Goal: Transaction & Acquisition: Purchase product/service

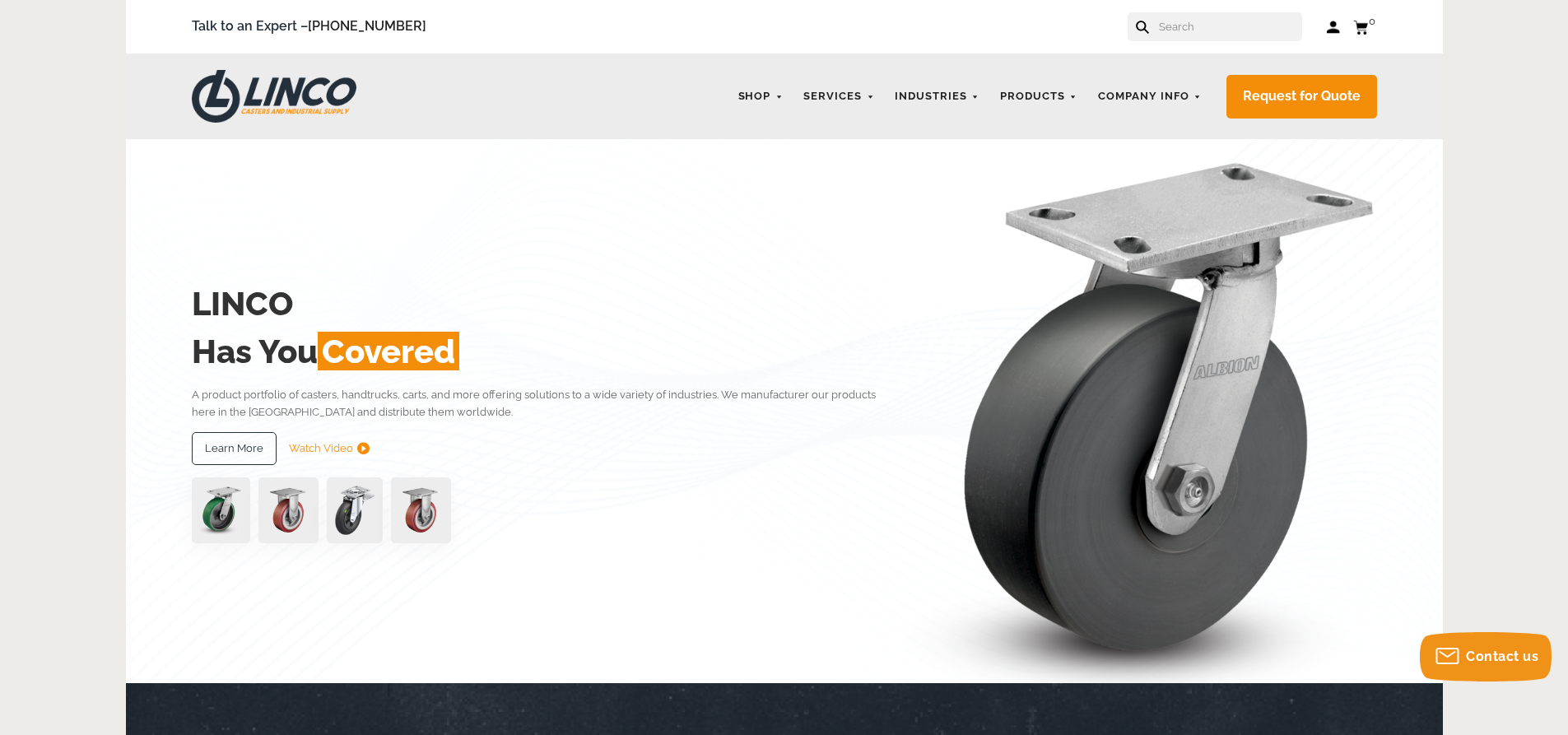
click at [1191, 30] on input "text" at bounding box center [1230, 26] width 145 height 29
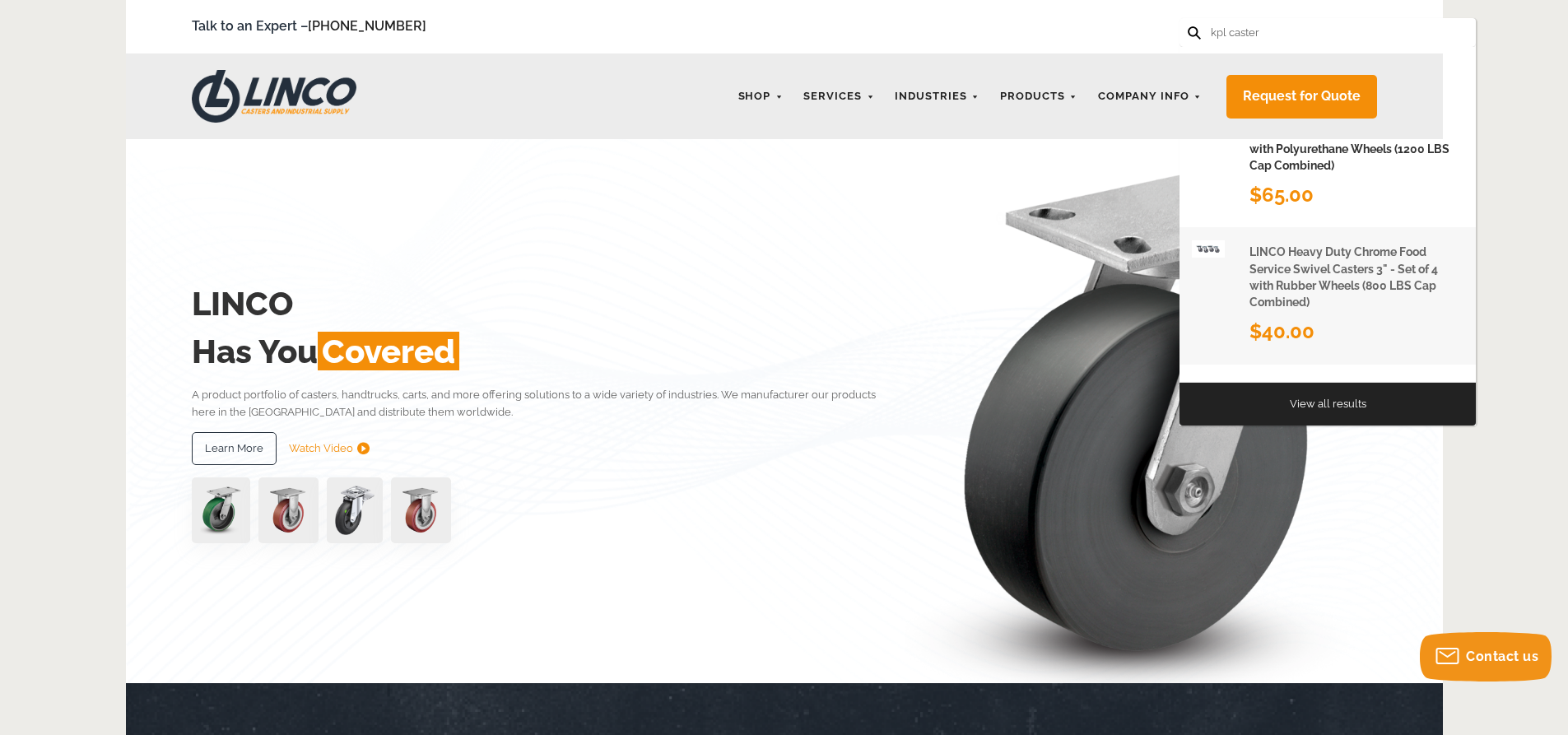
type input "kpl caster"
click at [1310, 266] on h1 "LINCO Heavy Duty Chrome Food Service Swivel Casters 3" - Set of 4 with Rubber W…" at bounding box center [1356, 277] width 214 height 67
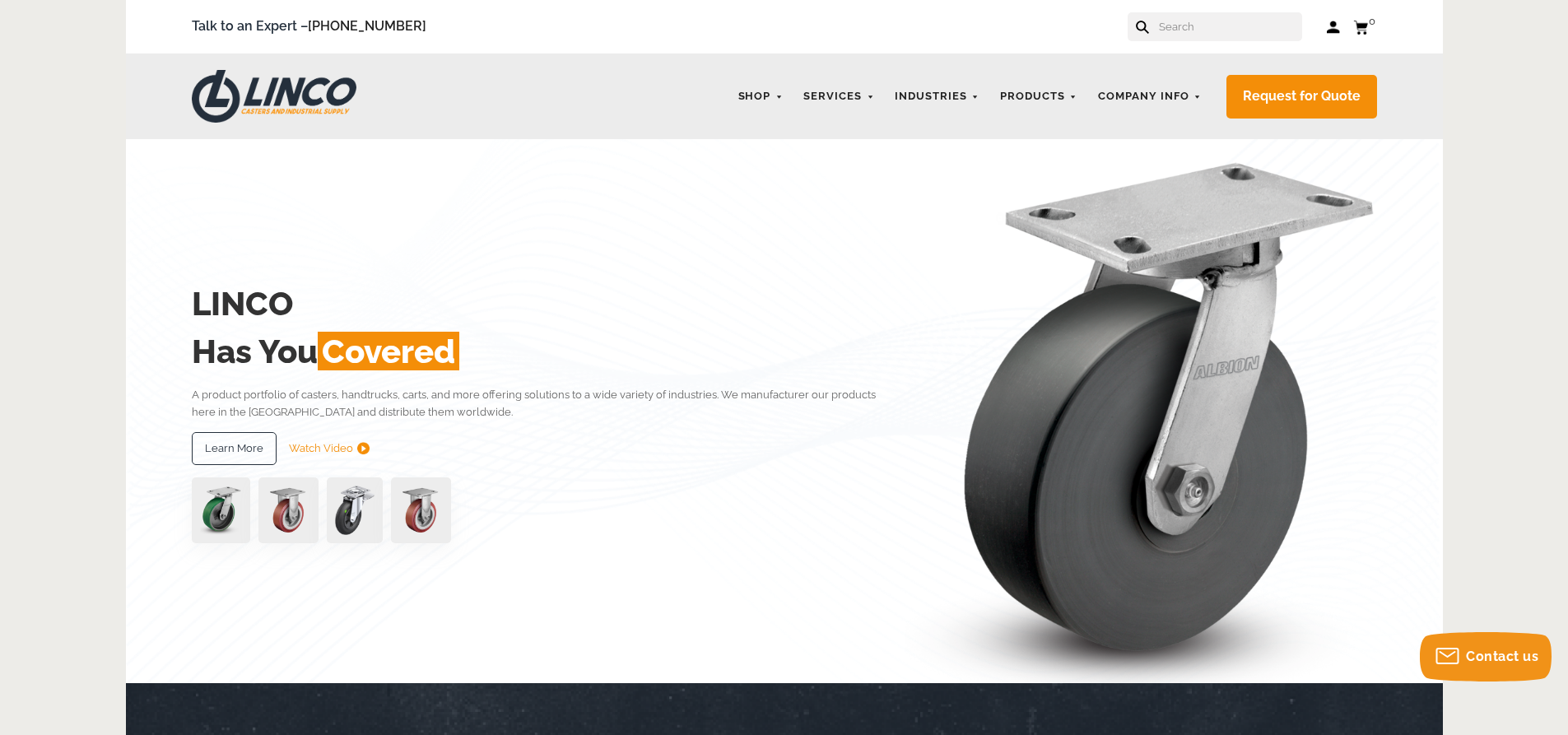
click at [1221, 34] on input "text" at bounding box center [1230, 26] width 145 height 29
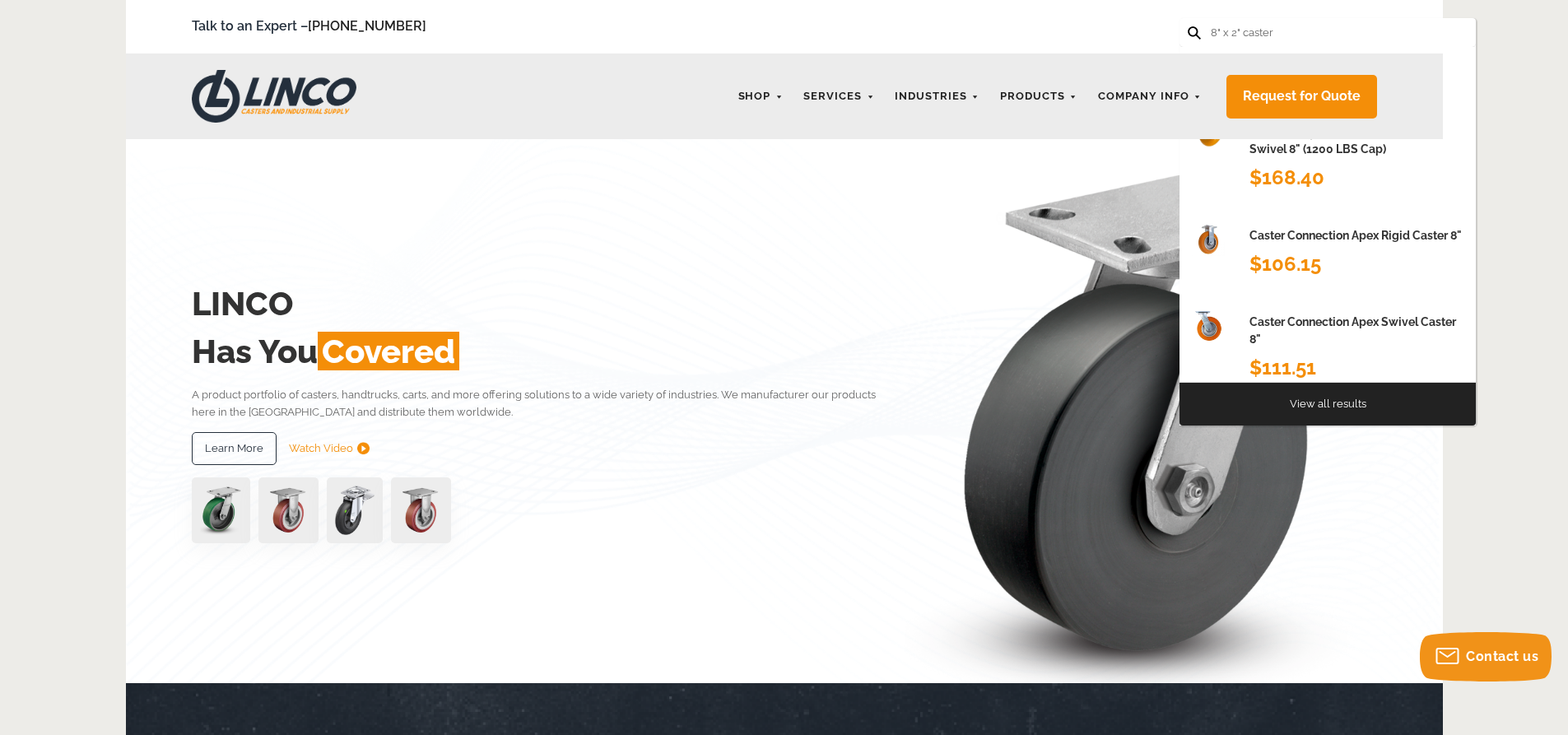
type input "8" x 2" caster"
click at [1188, 26] on button at bounding box center [1193, 32] width 11 height 11
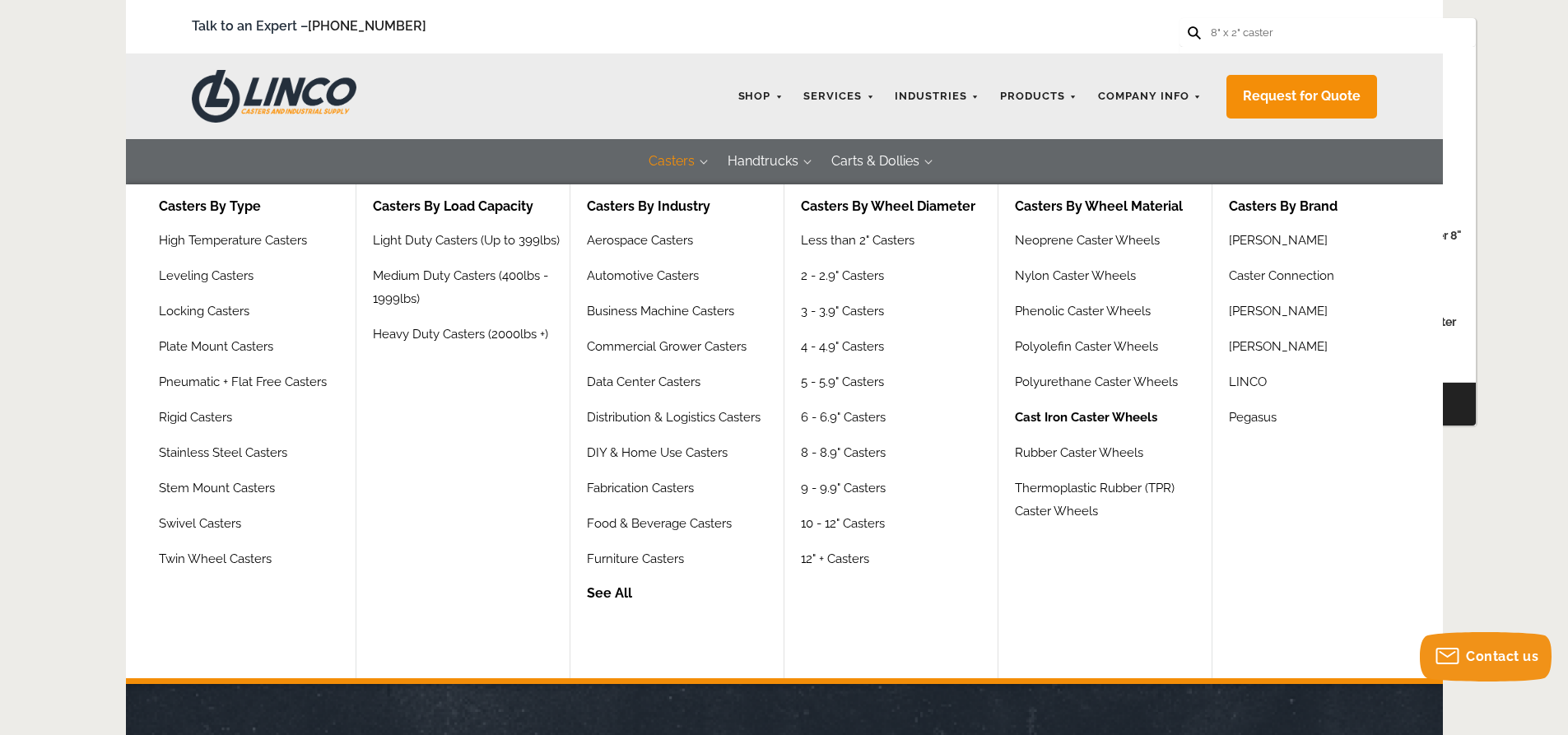
click at [1035, 418] on link "Cast Iron Caster Wheels" at bounding box center [1085, 423] width 143 height 35
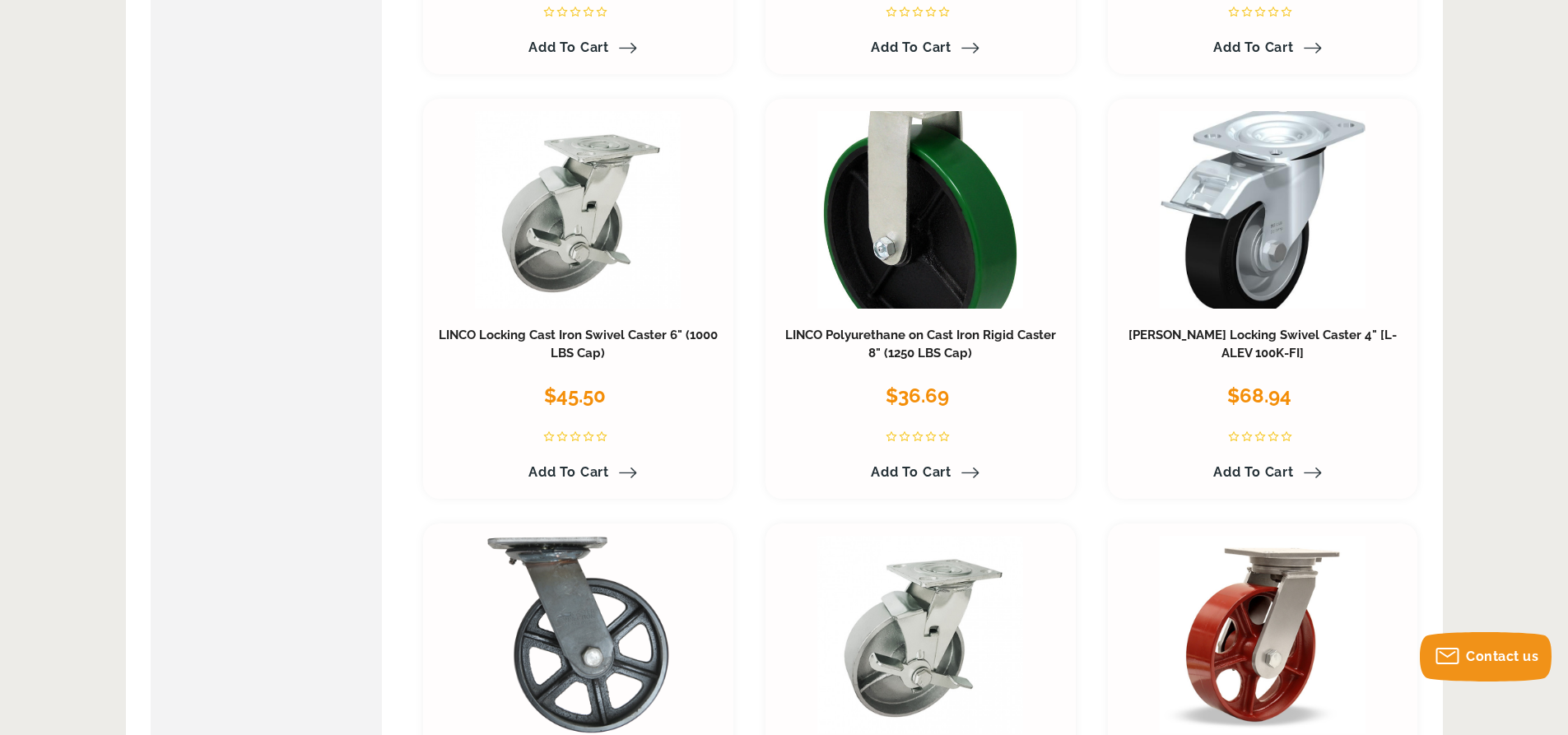
scroll to position [1152, 0]
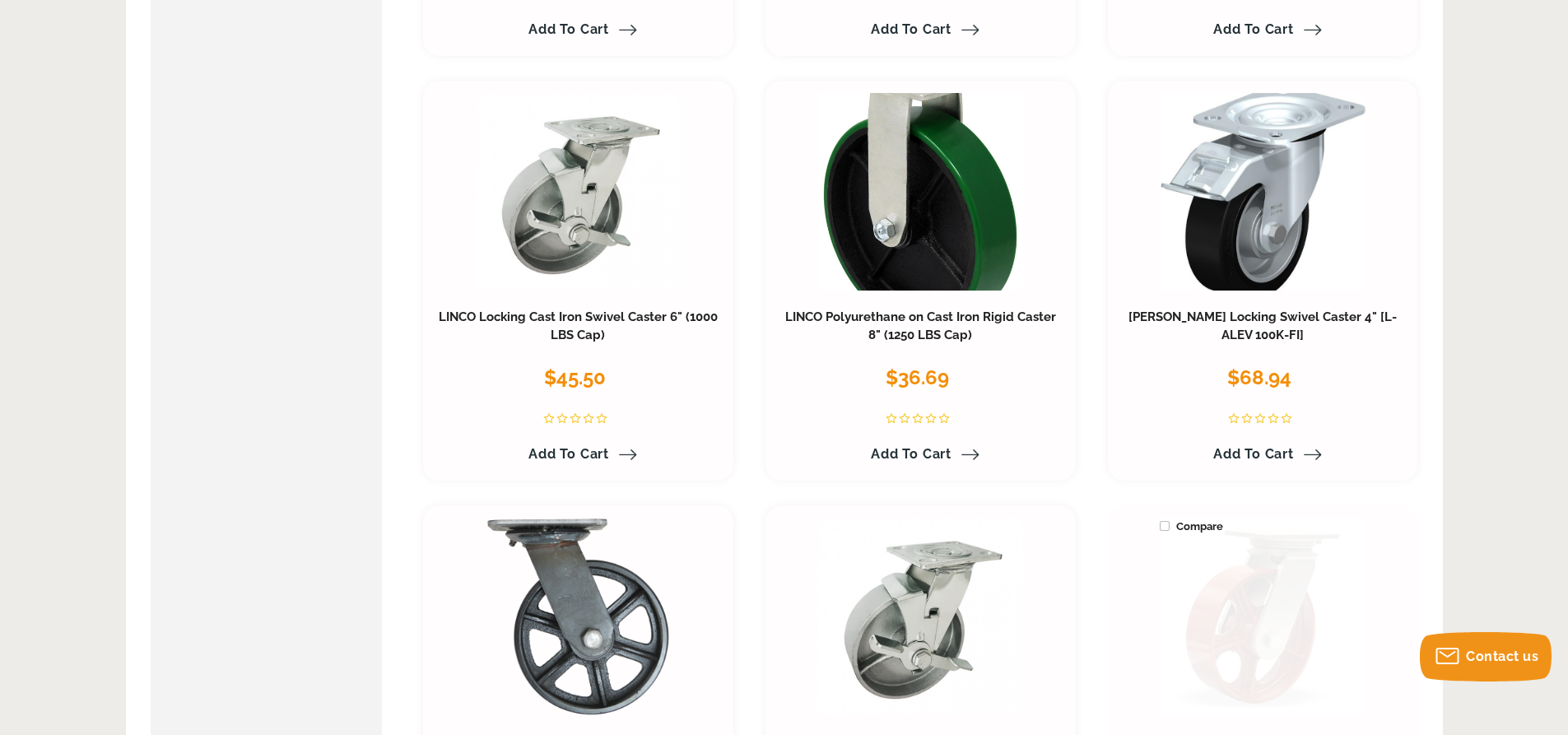
click at [1266, 567] on link at bounding box center [1262, 615] width 206 height 197
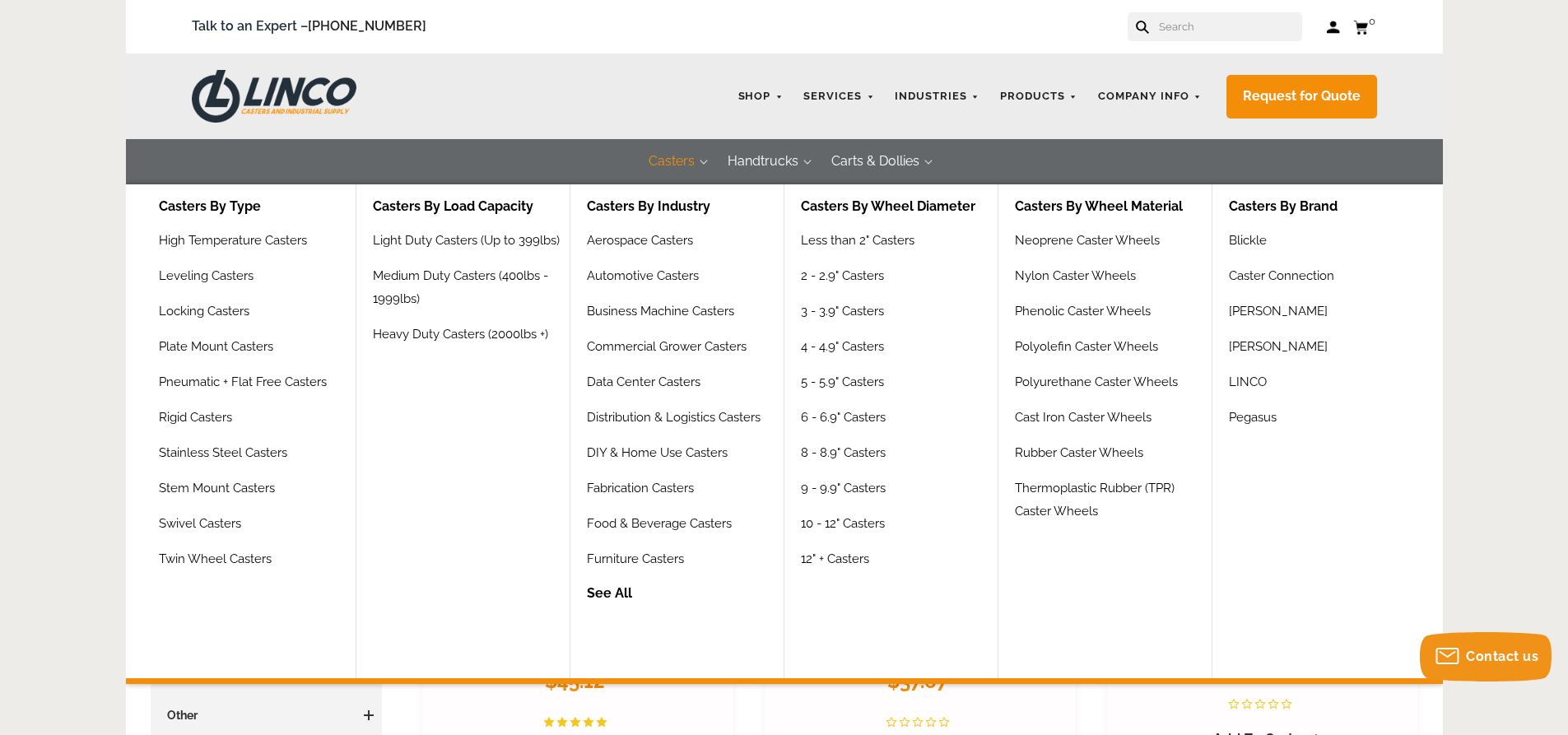
click at [677, 155] on button "Casters" at bounding box center [671, 161] width 79 height 45
click at [844, 417] on link "6 - 6.9" Casters" at bounding box center [845, 423] width 89 height 35
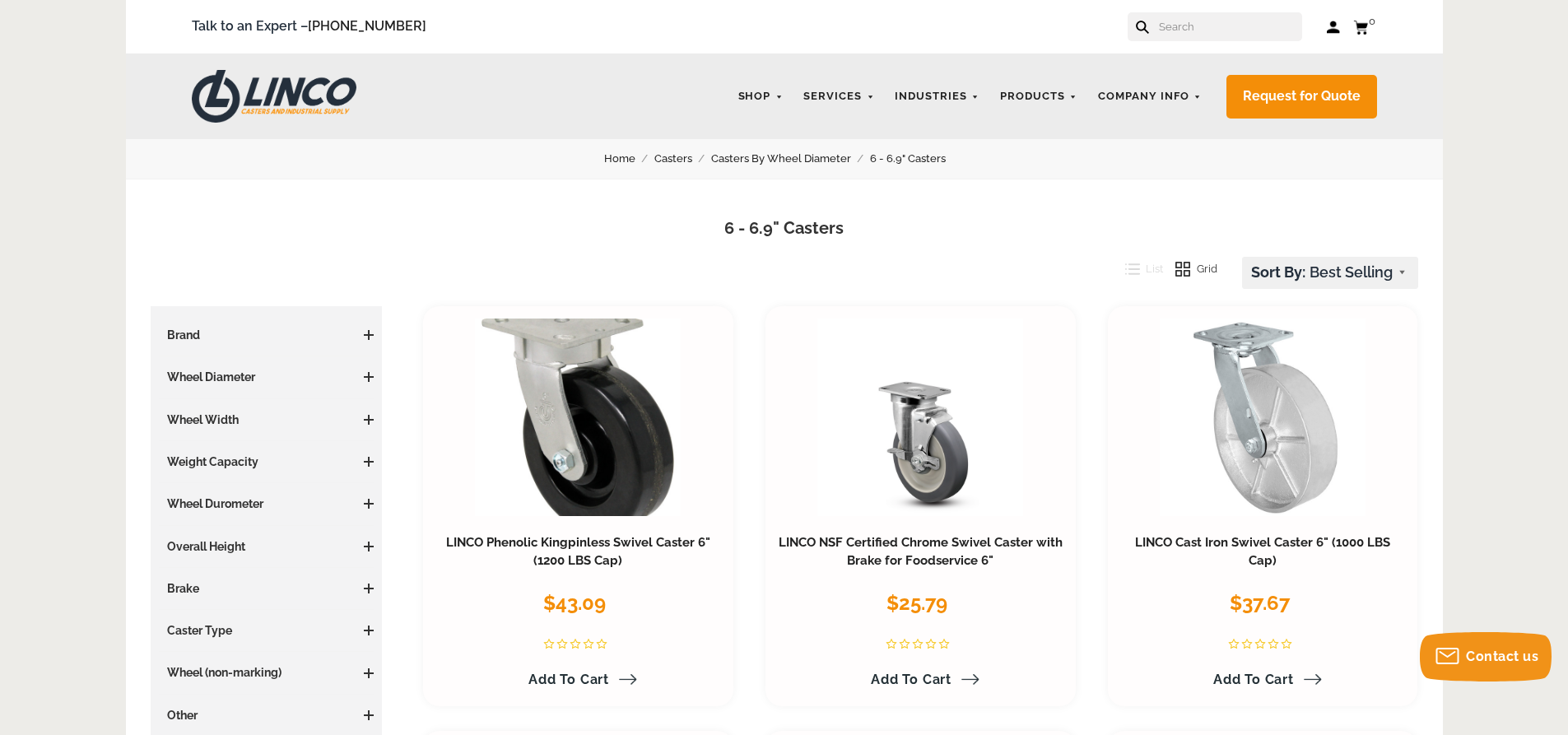
click at [1196, 31] on input "text" at bounding box center [1230, 26] width 145 height 29
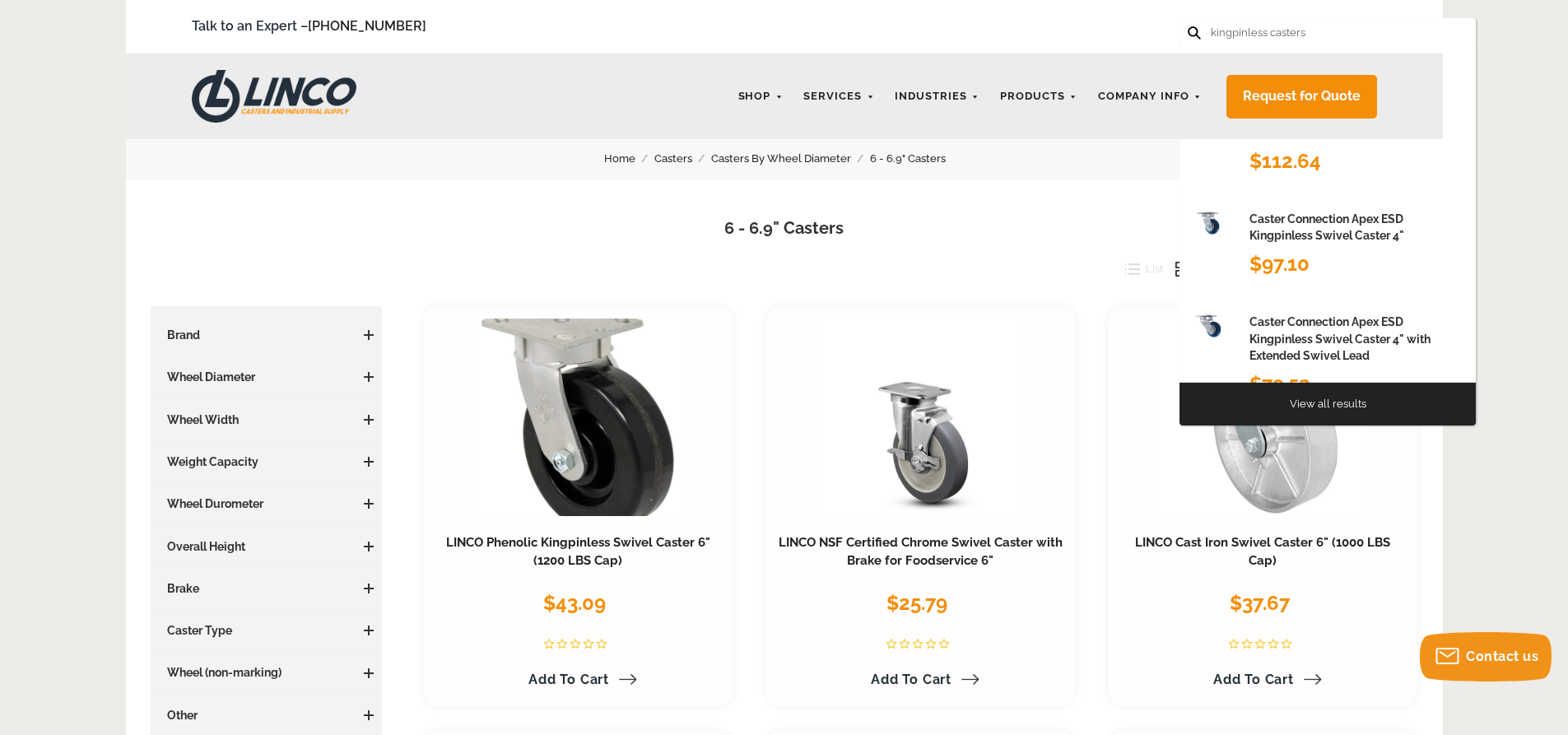
type input "kingpinless casters"
click at [1188, 26] on button at bounding box center [1193, 32] width 11 height 11
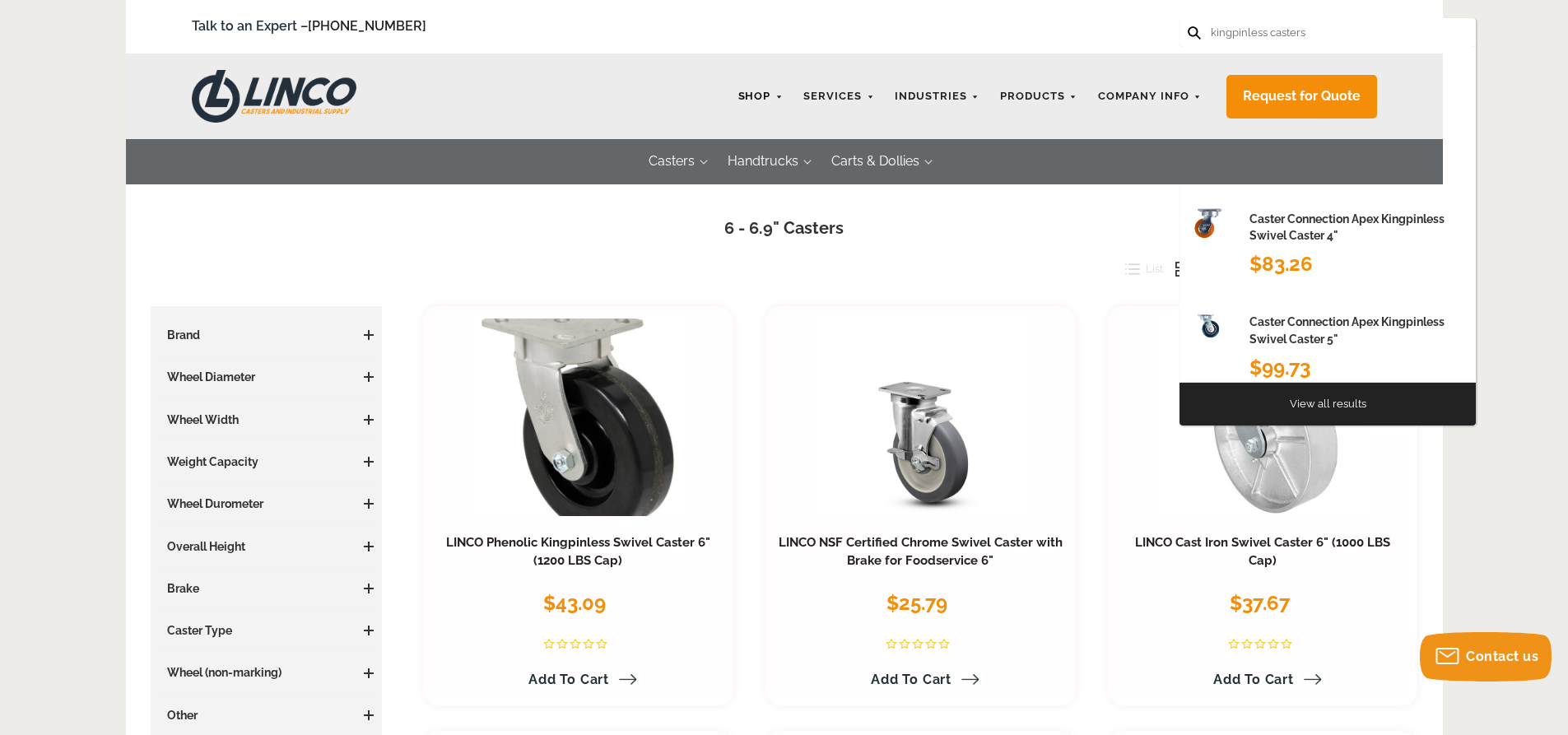
click at [781, 94] on link "Shop" at bounding box center [761, 96] width 61 height 32
click at [772, 99] on link "Shop" at bounding box center [761, 96] width 61 height 32
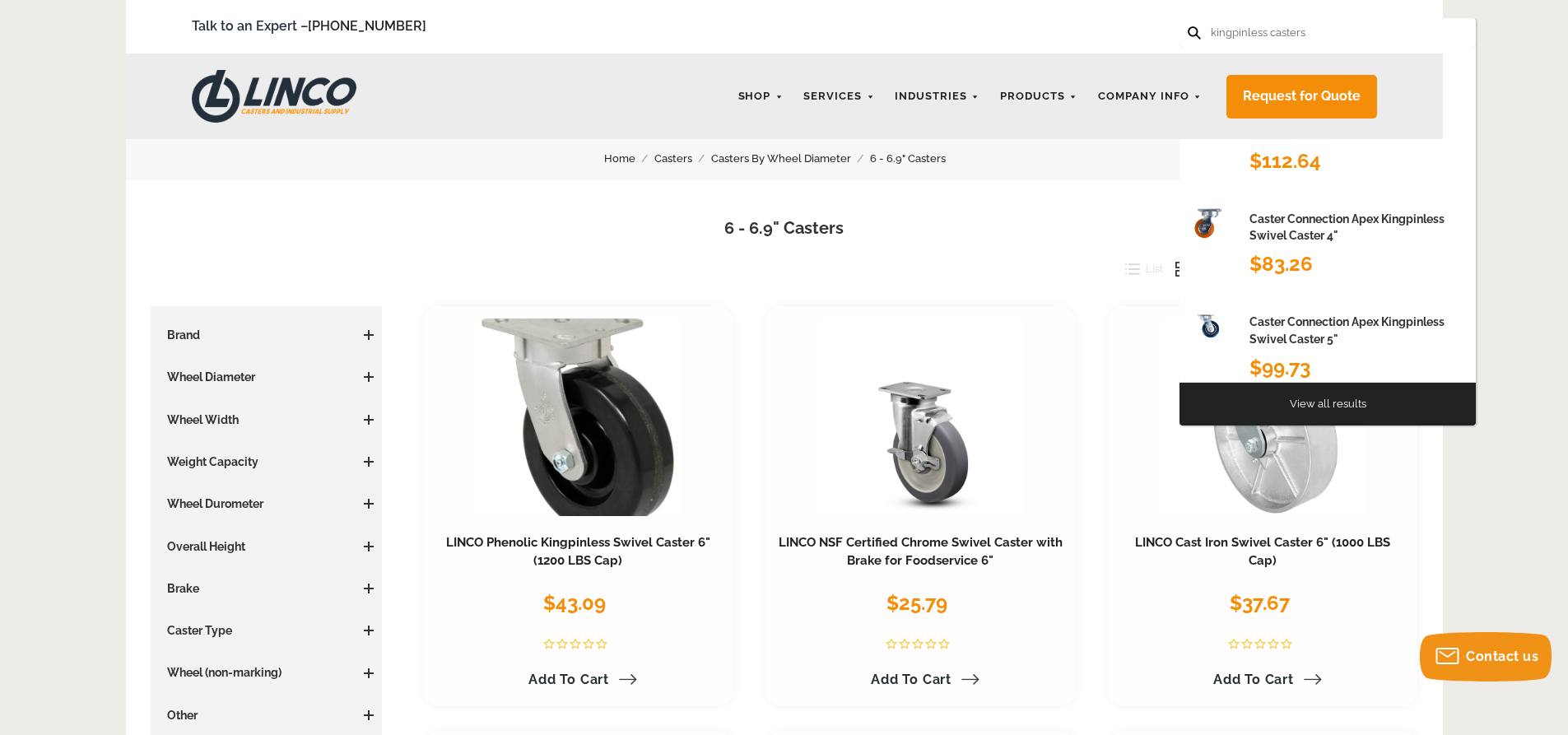
click at [1132, 223] on h1 "6 - 6.9" Casters" at bounding box center [784, 228] width 1267 height 24
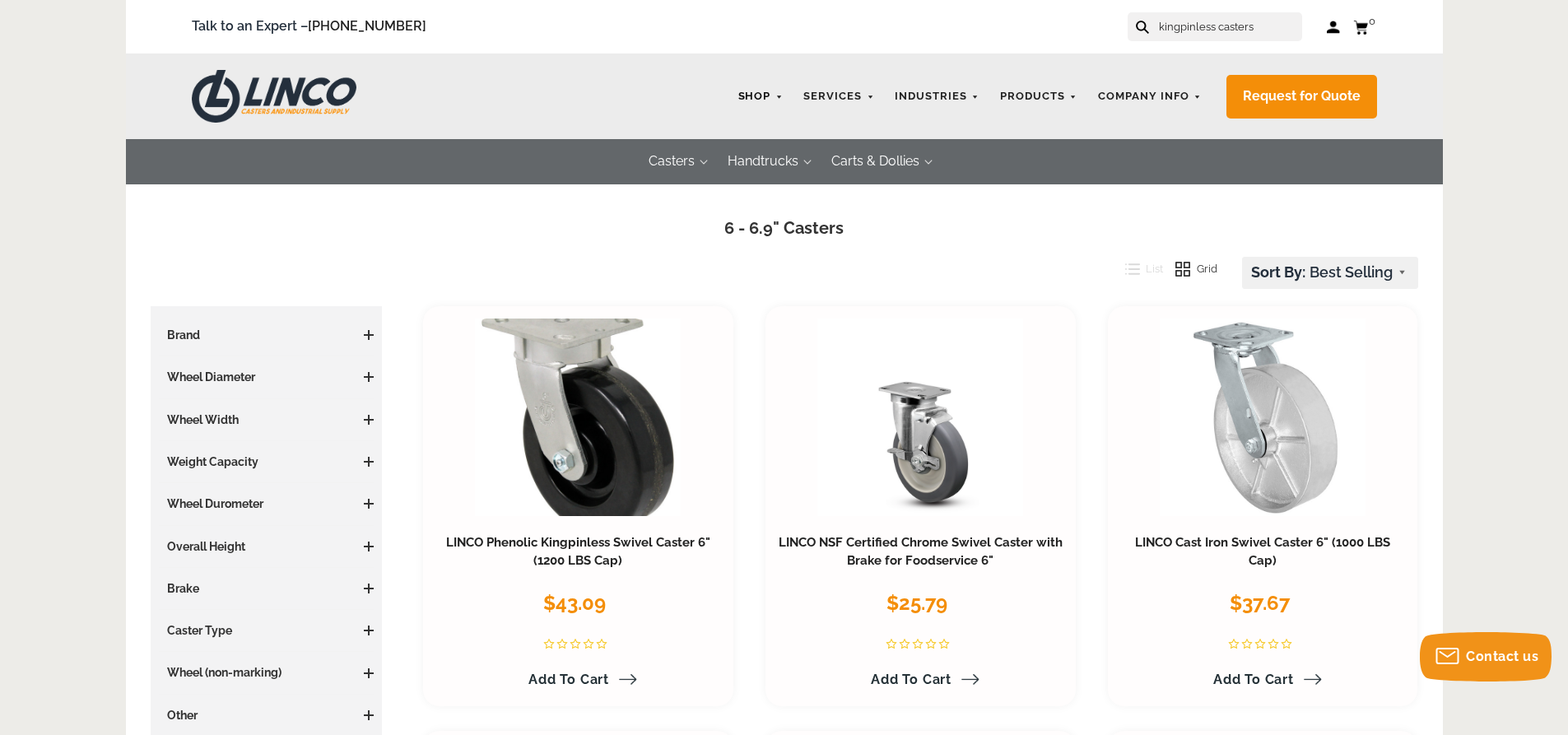
click at [773, 95] on link "Shop" at bounding box center [761, 96] width 61 height 32
click at [783, 95] on link "Shop" at bounding box center [761, 96] width 61 height 32
click at [785, 95] on link "Shop" at bounding box center [761, 96] width 61 height 32
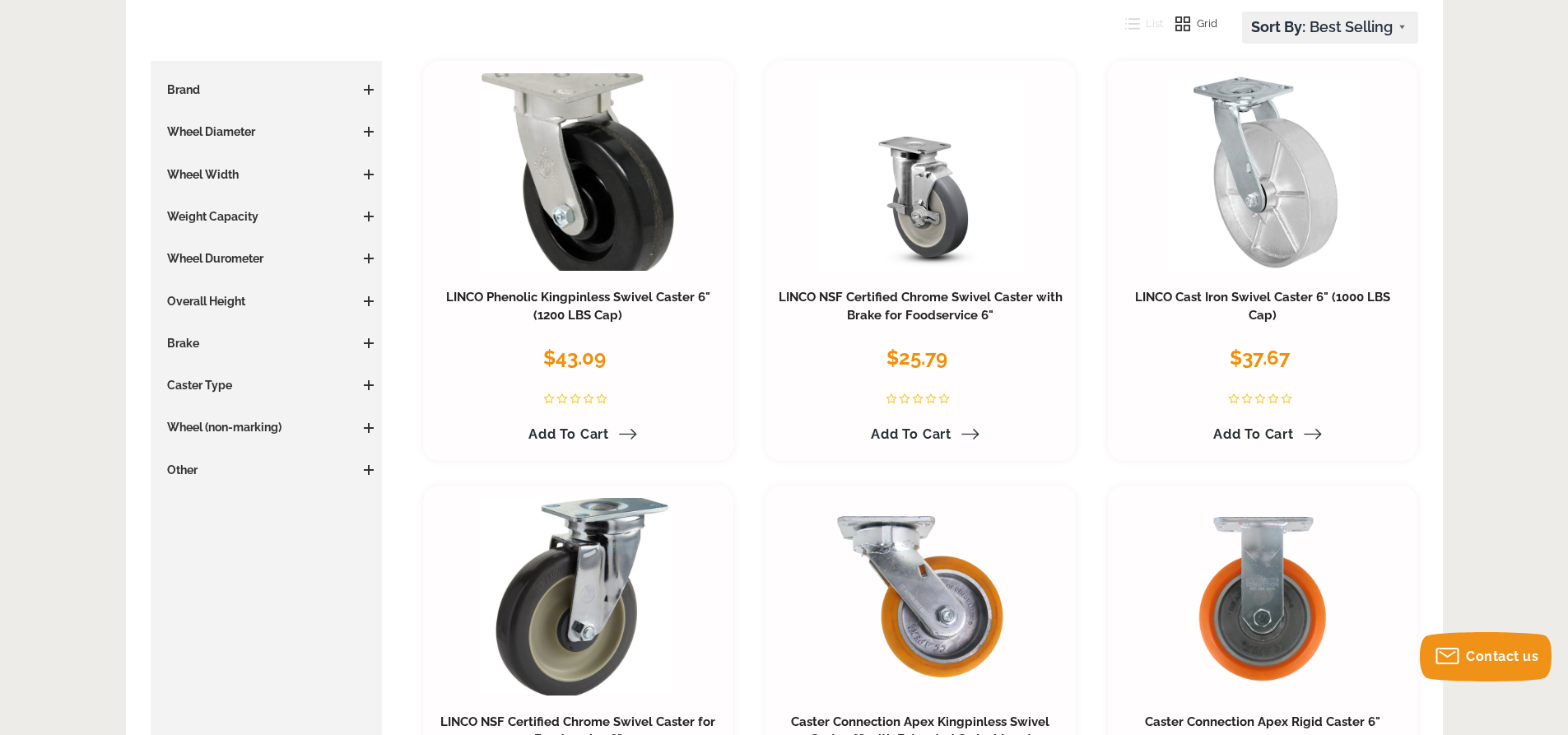
scroll to position [247, 0]
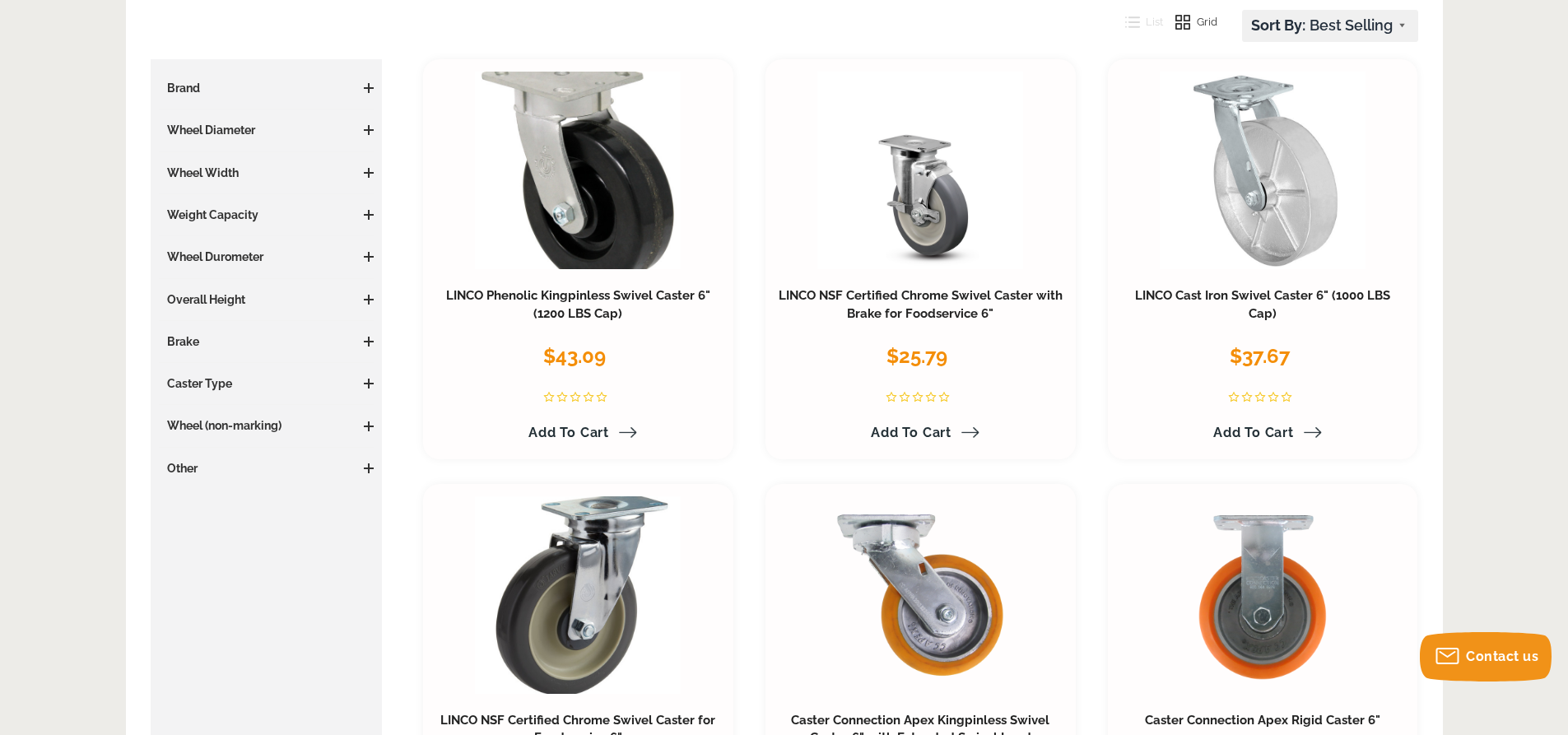
click at [366, 381] on span at bounding box center [369, 383] width 10 height 10
click at [242, 417] on link "Kingpinless Swivel (3)" at bounding box center [271, 415] width 208 height 18
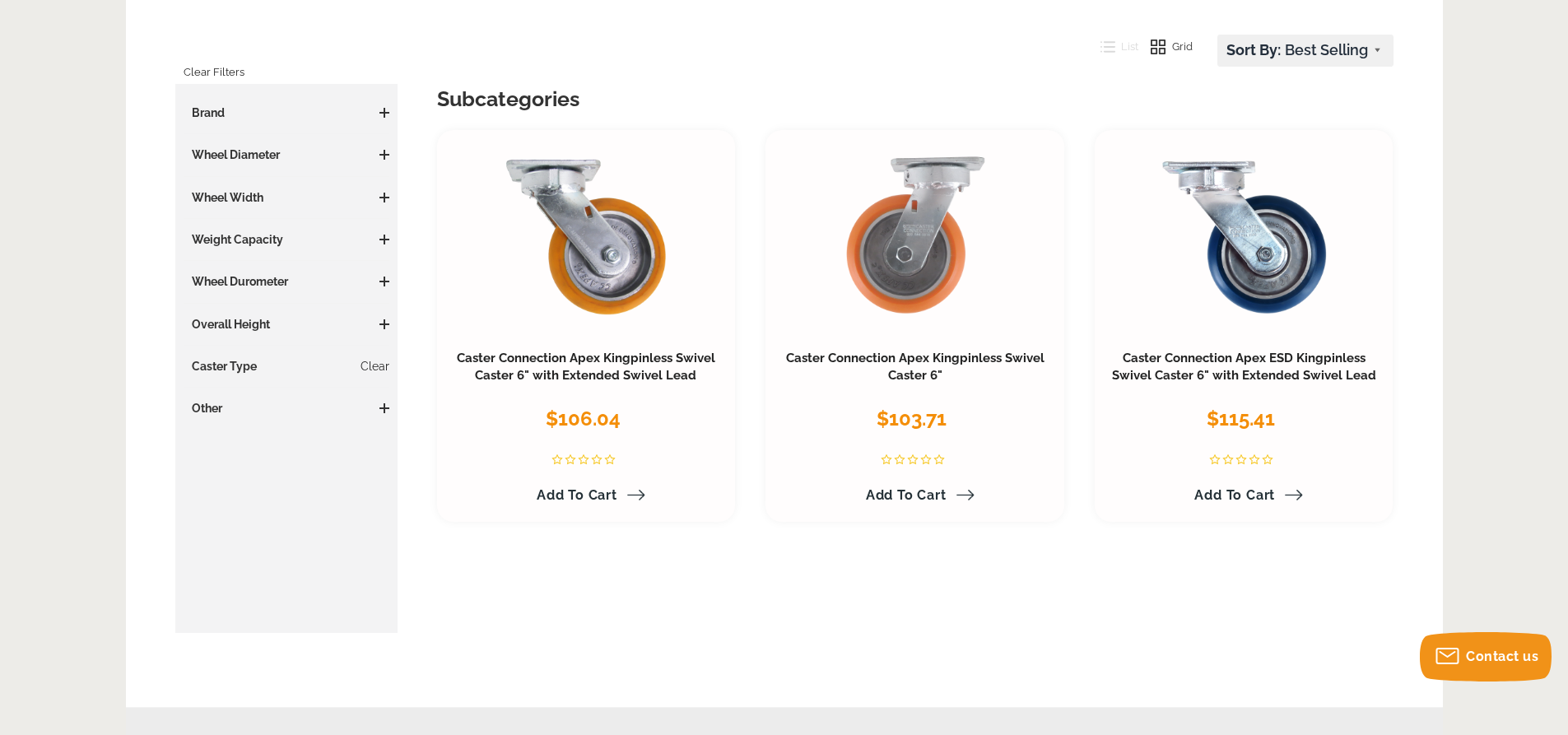
click at [383, 238] on span at bounding box center [384, 239] width 10 height 2
click at [382, 238] on span at bounding box center [384, 239] width 10 height 2
click at [382, 279] on span at bounding box center [384, 282] width 10 height 10
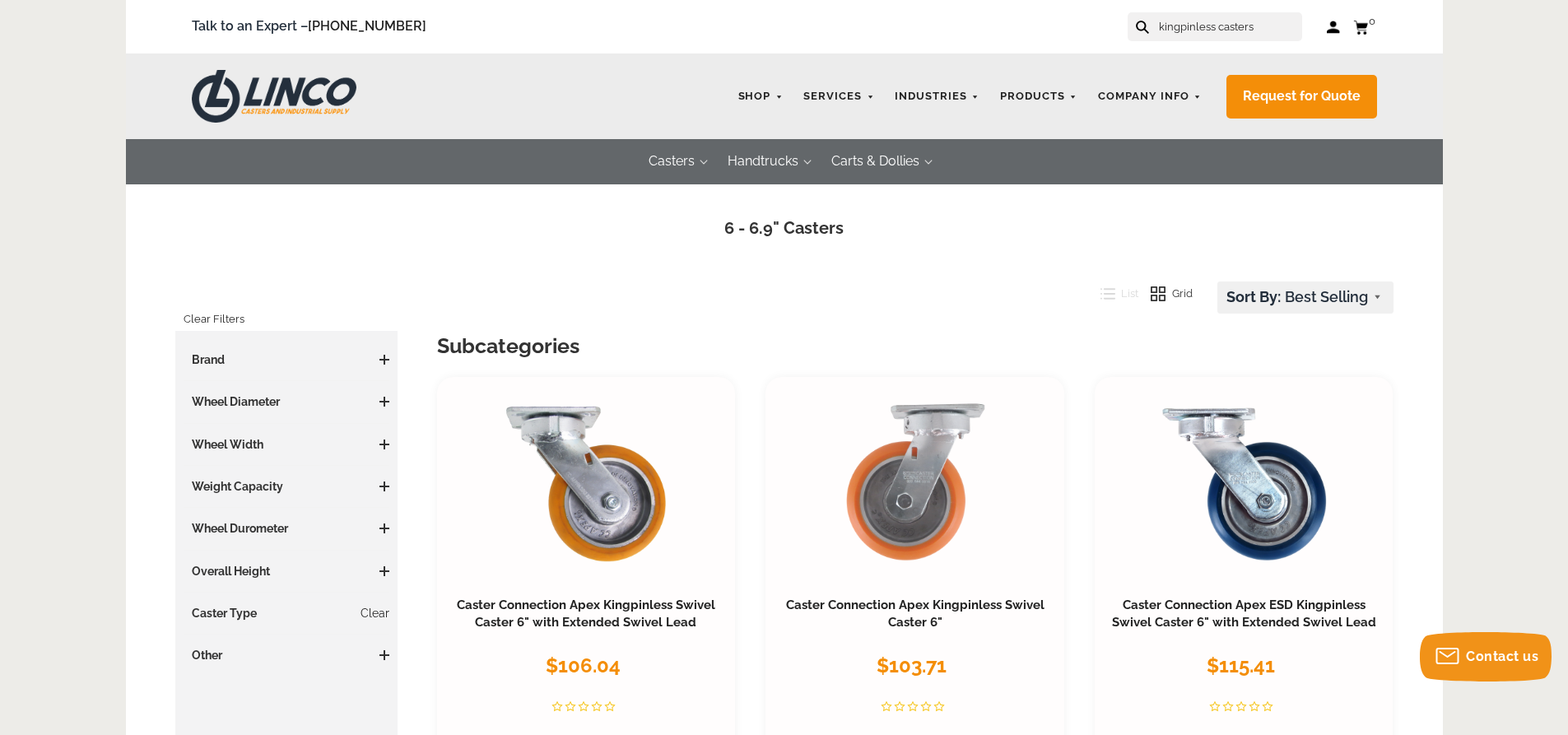
drag, startPoint x: 1274, startPoint y: 26, endPoint x: 1173, endPoint y: 37, distance: 101.6
click at [1173, 37] on input "kingpinless casters" at bounding box center [1230, 26] width 145 height 29
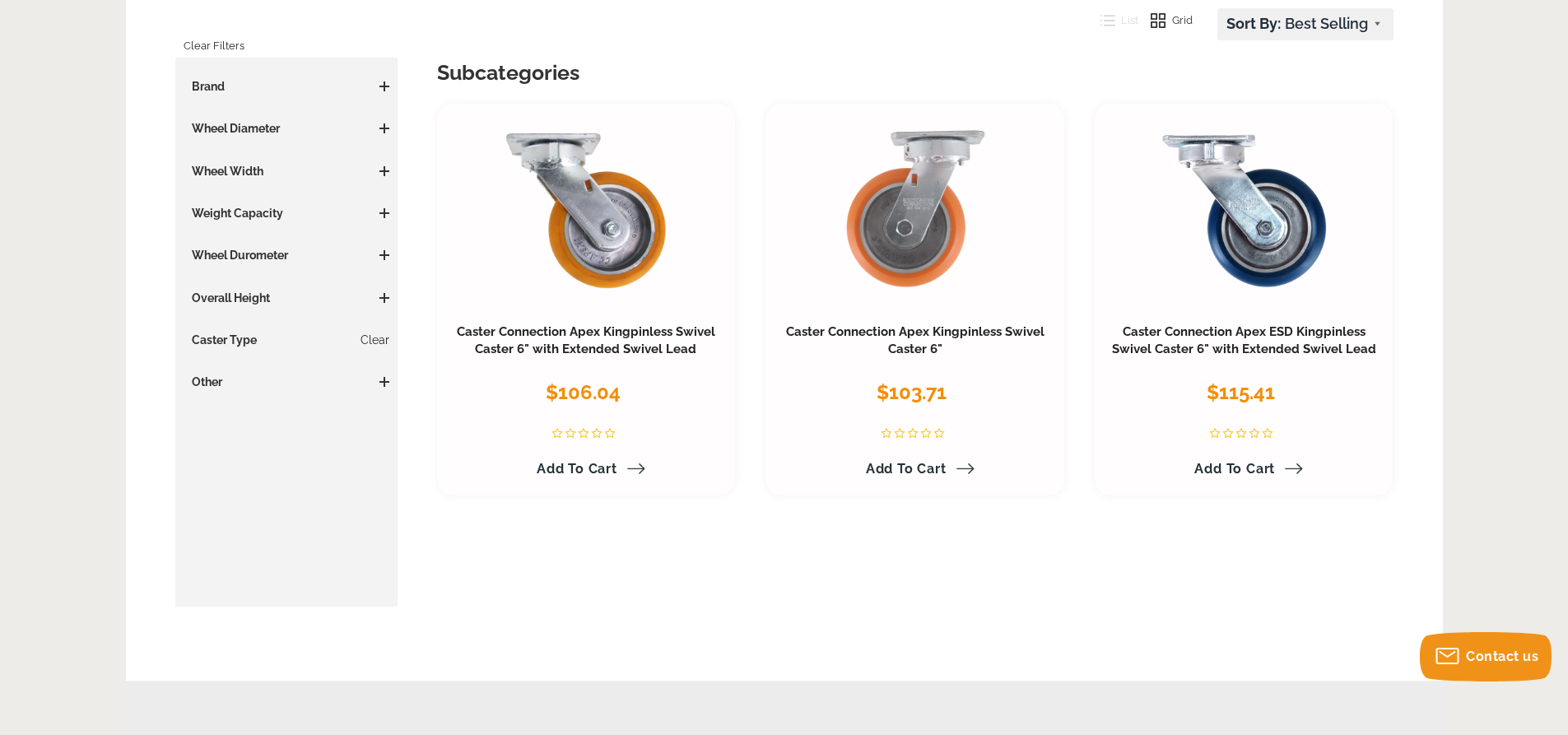
scroll to position [247, 0]
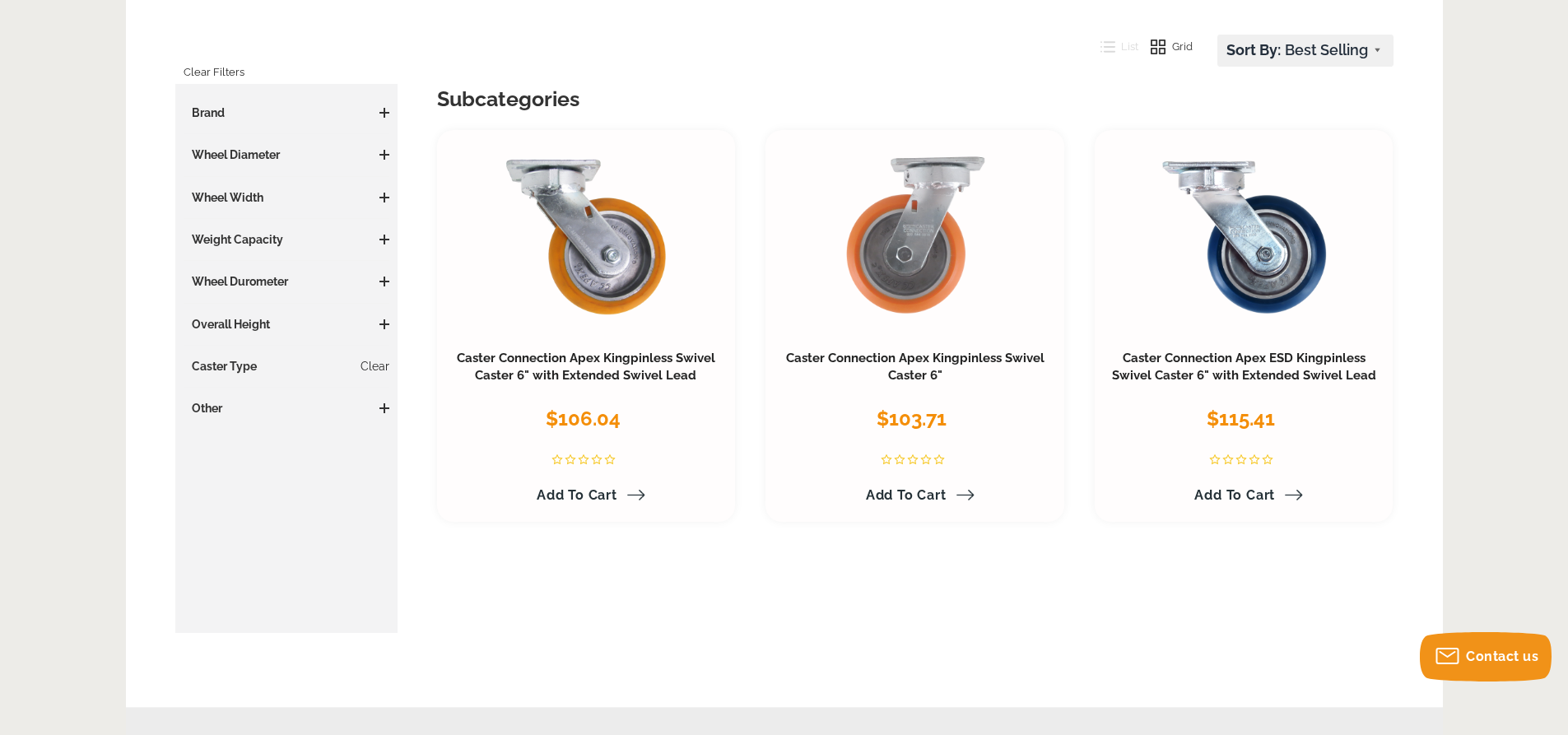
click at [385, 157] on span at bounding box center [384, 155] width 10 height 10
click at [386, 159] on span at bounding box center [384, 155] width 10 height 10
click at [385, 199] on span at bounding box center [384, 197] width 10 height 10
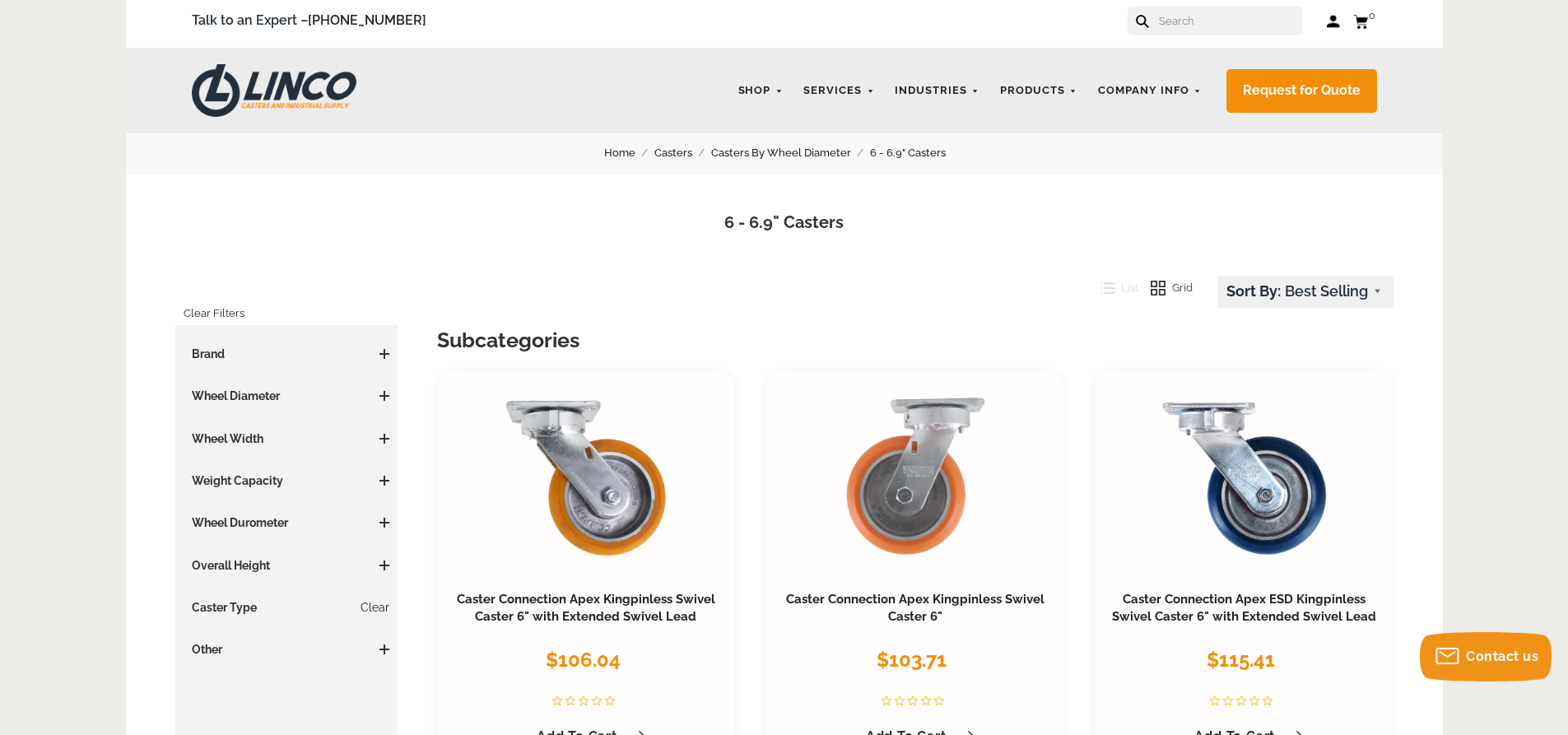
scroll to position [0, 0]
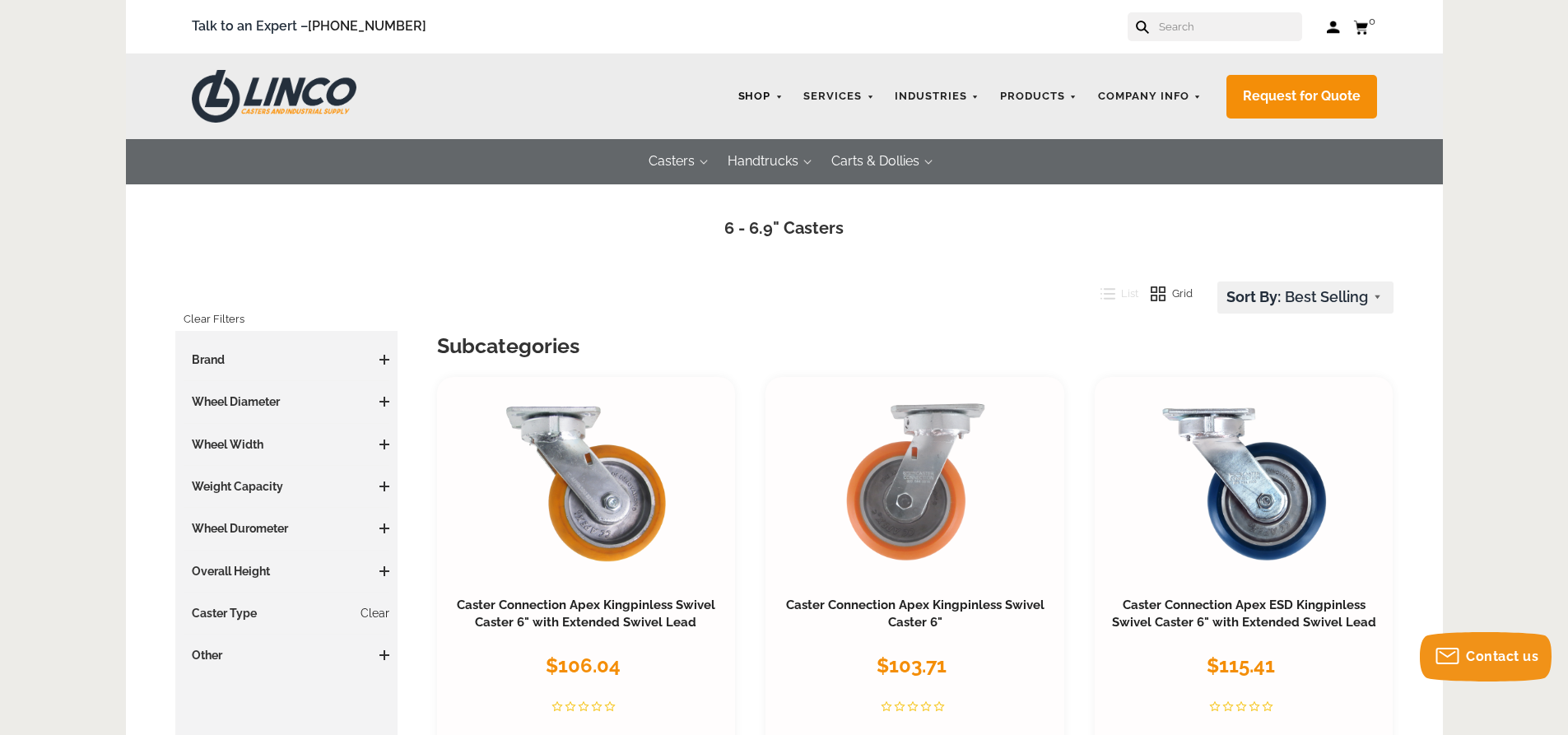
click at [785, 96] on link "Shop" at bounding box center [761, 96] width 61 height 32
click at [769, 98] on link "Shop" at bounding box center [761, 96] width 61 height 32
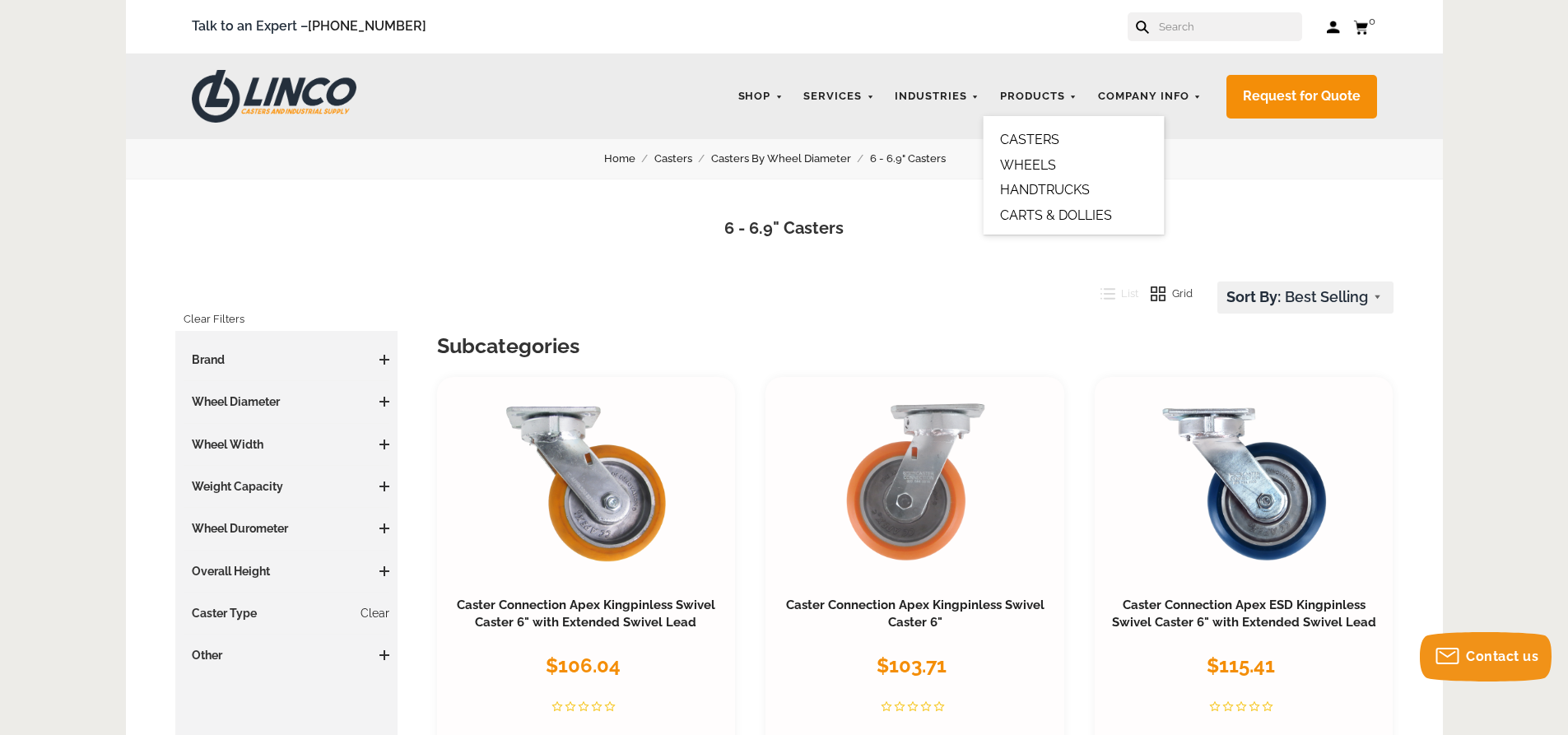
click at [1043, 132] on link "CASTERS" at bounding box center [1029, 139] width 59 height 15
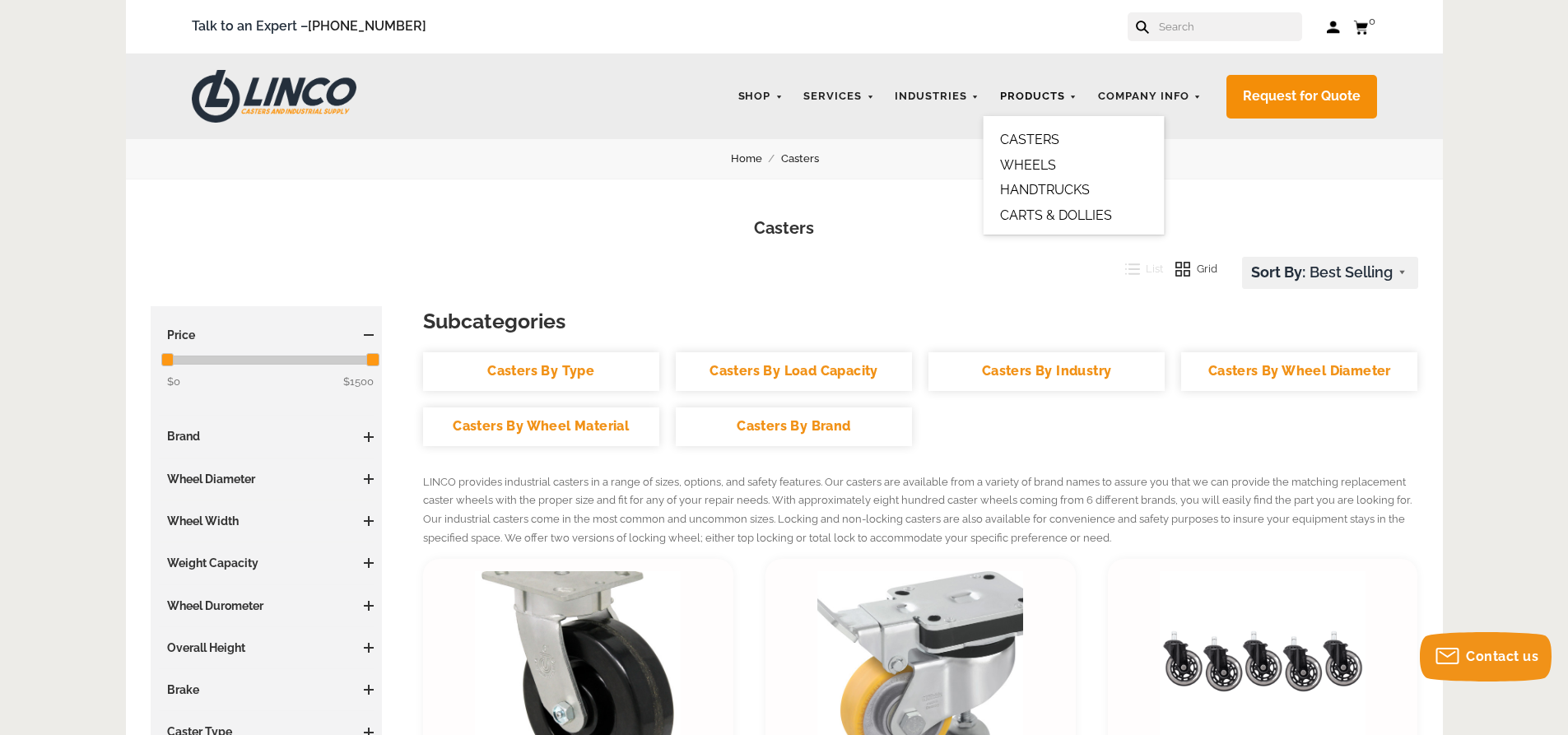
click at [1076, 94] on link "Products" at bounding box center [1039, 96] width 94 height 32
click at [1059, 139] on link "CASTERS" at bounding box center [1029, 139] width 59 height 15
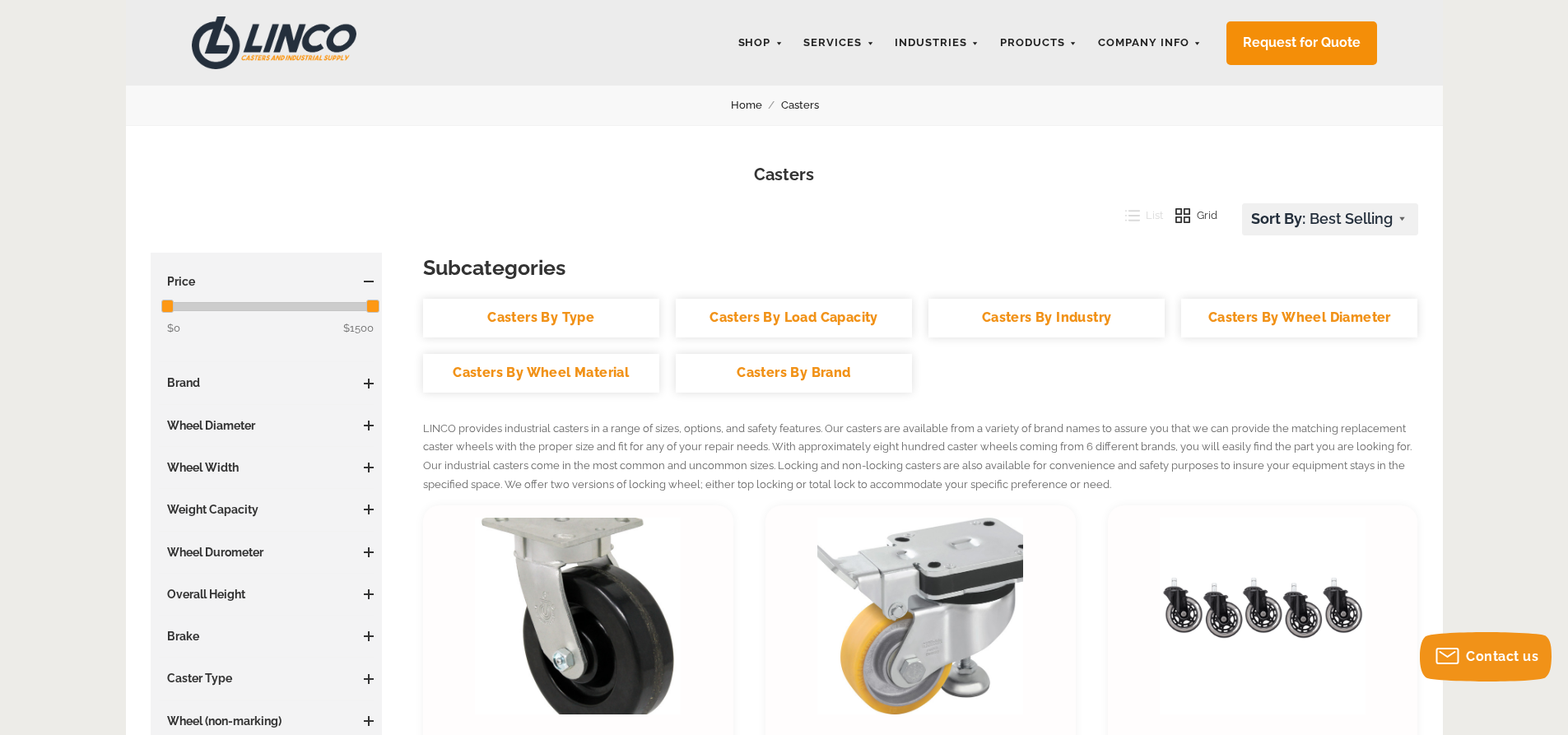
scroll to position [82, 0]
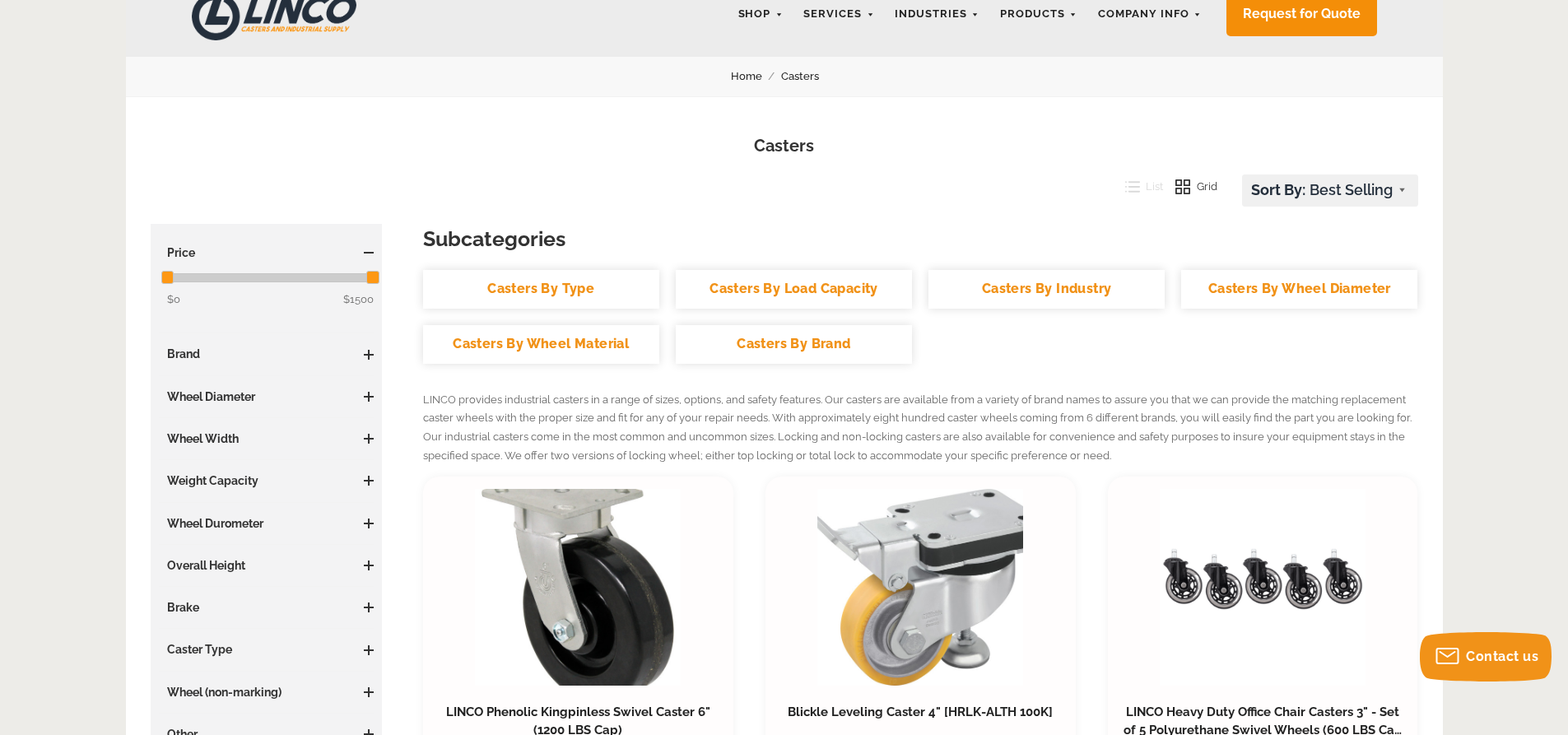
click at [366, 394] on span at bounding box center [369, 397] width 10 height 10
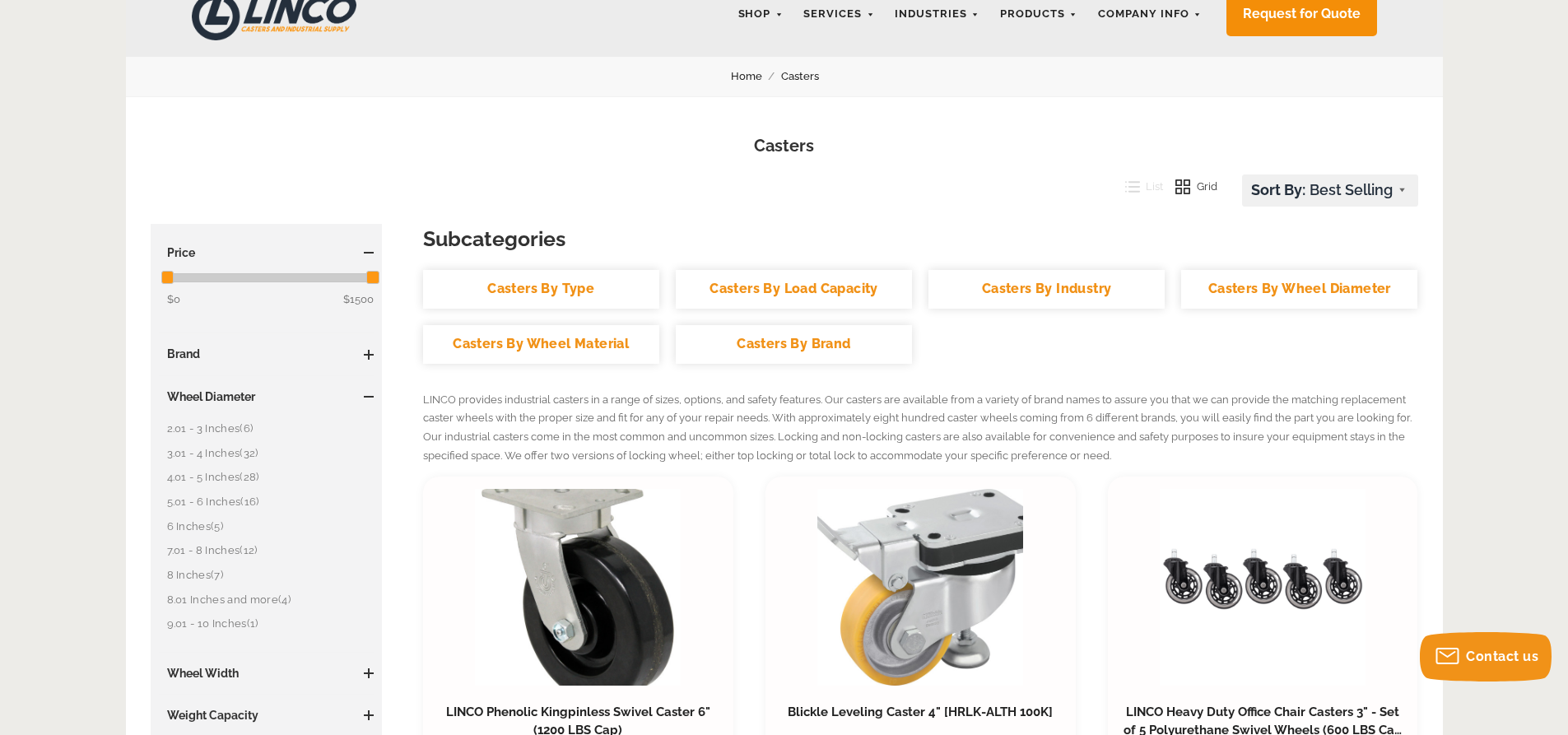
click at [204, 575] on link "8 Inches (7)" at bounding box center [271, 575] width 208 height 18
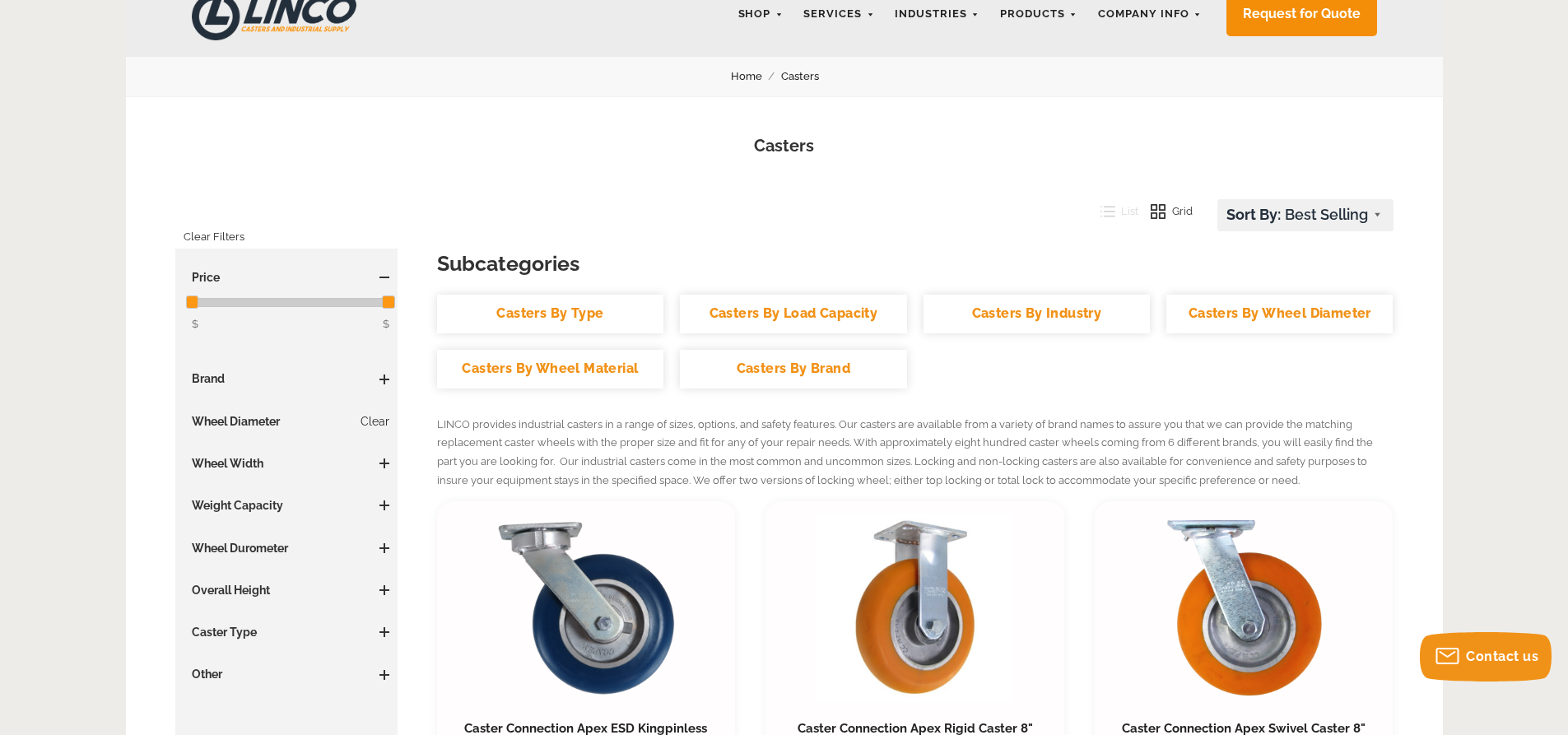
click at [383, 502] on span at bounding box center [384, 505] width 10 height 10
click at [242, 536] on link "1000+ LBS (7)" at bounding box center [291, 538] width 198 height 18
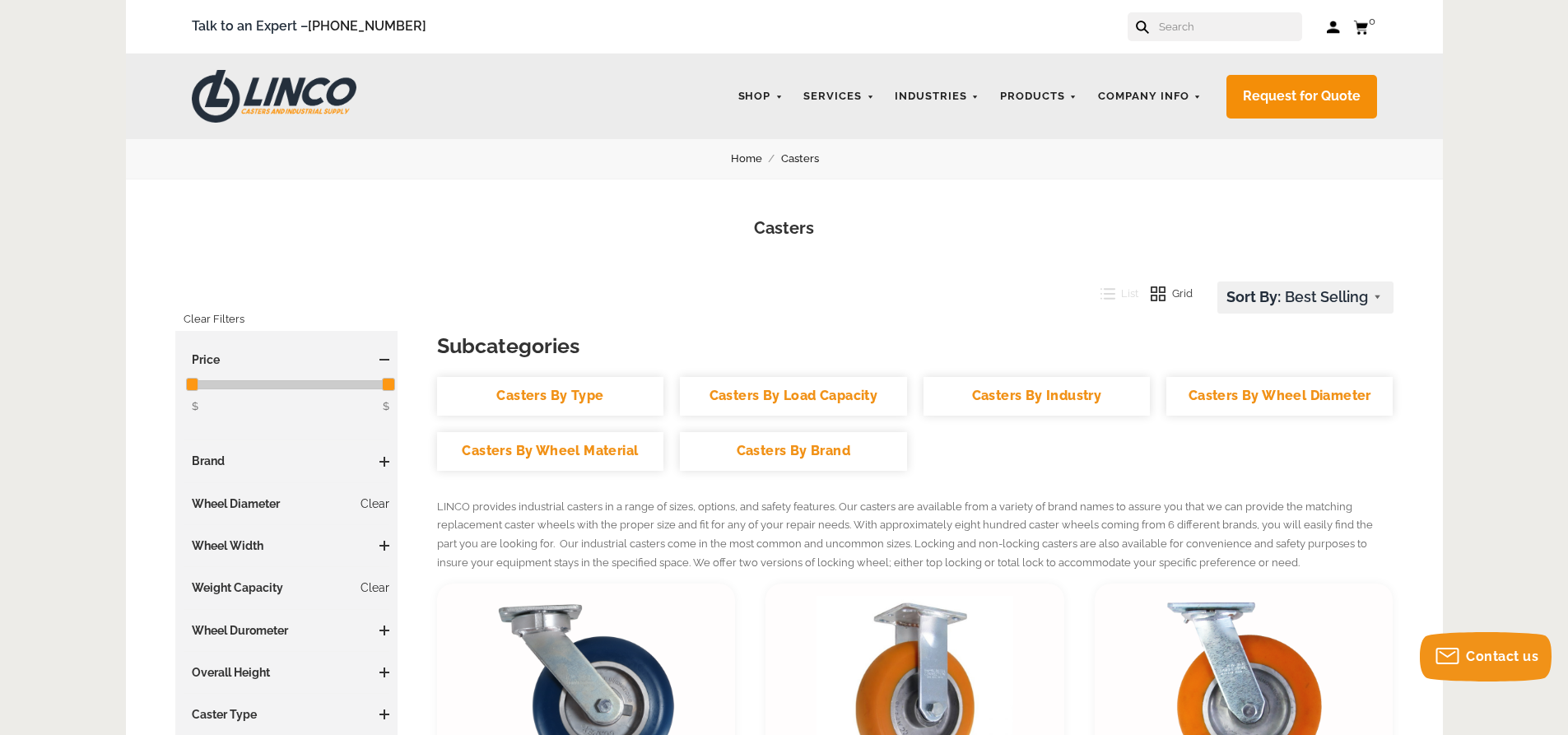
scroll to position [82, 0]
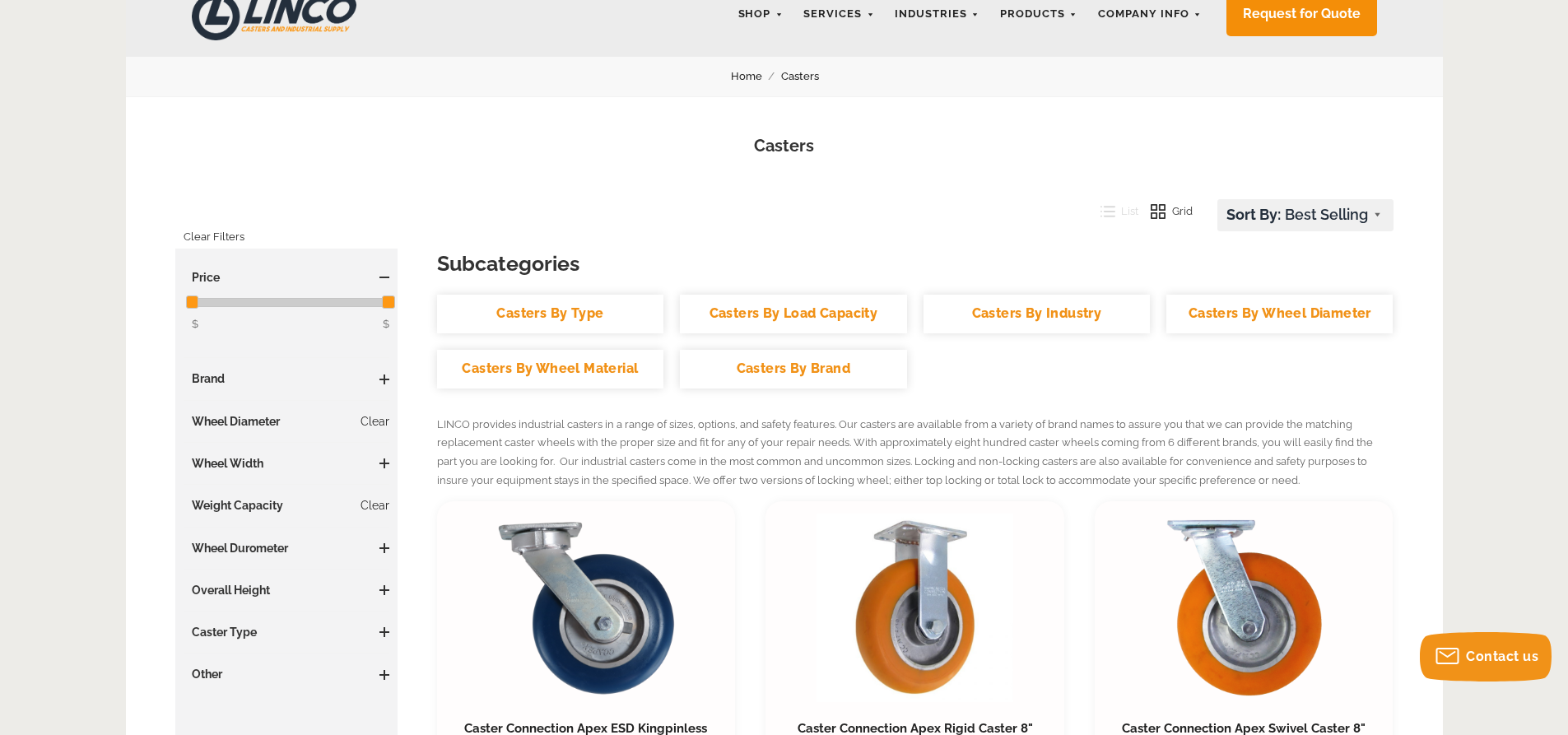
click at [1027, 312] on link "Casters By Industry" at bounding box center [1036, 313] width 226 height 38
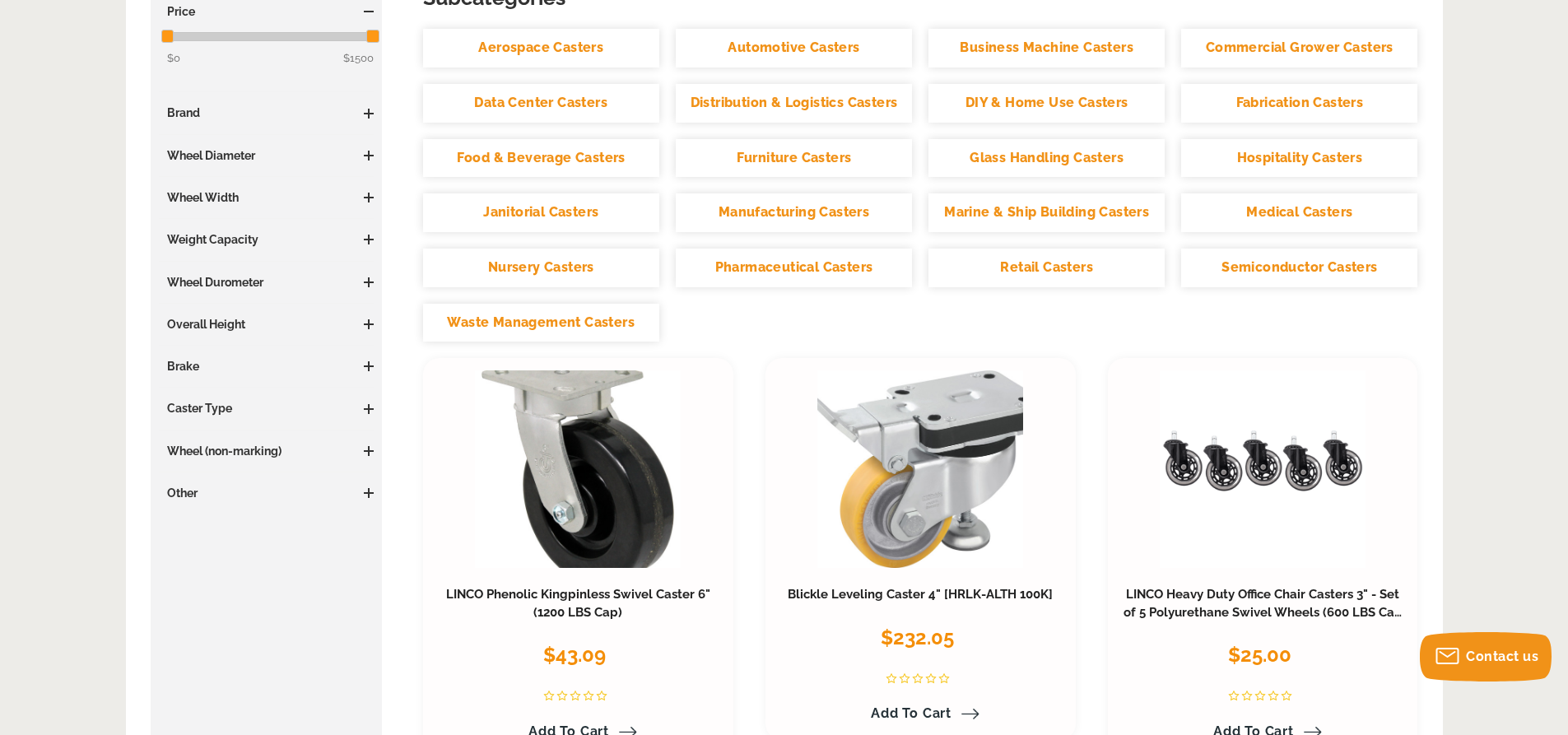
scroll to position [329, 0]
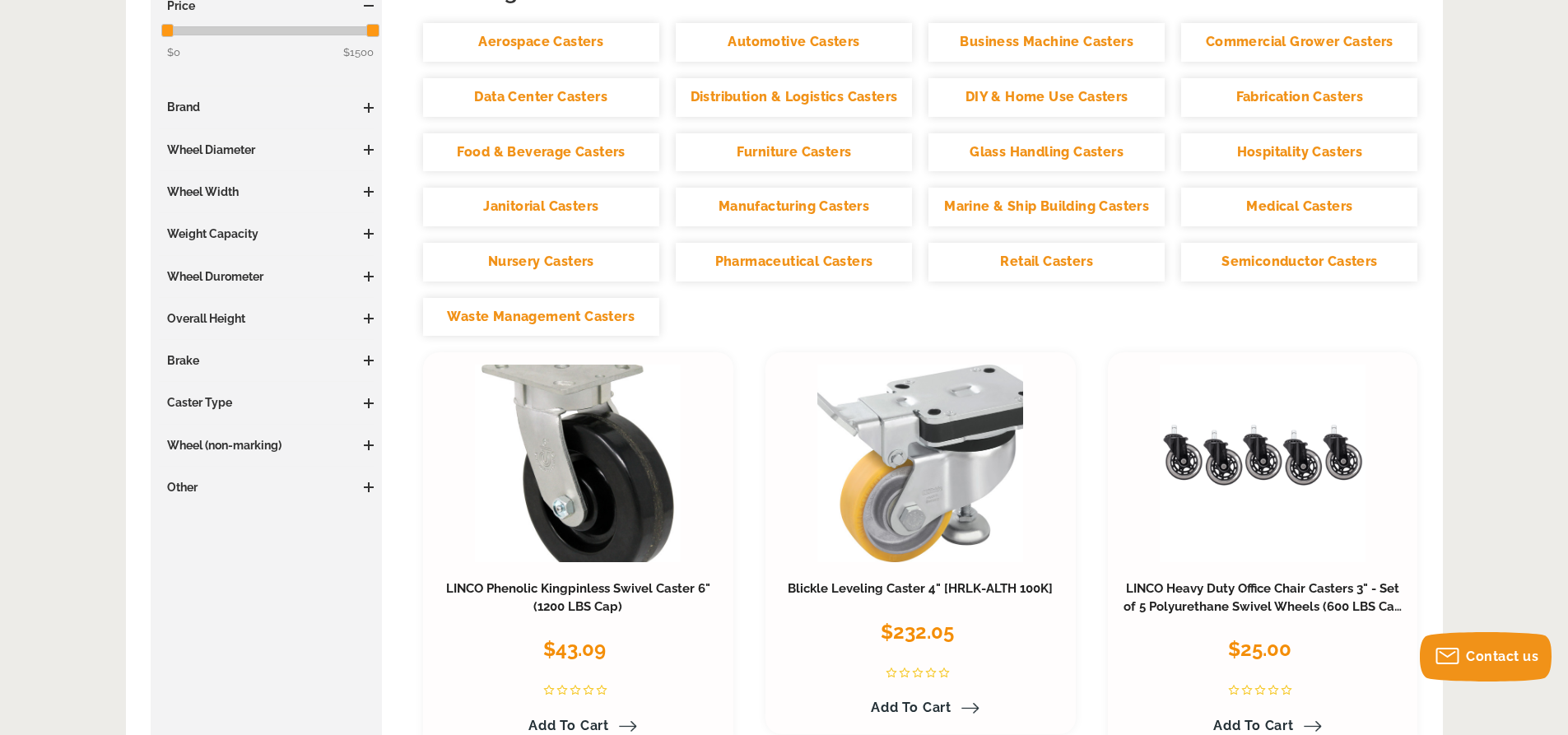
click at [370, 234] on span at bounding box center [369, 234] width 10 height 2
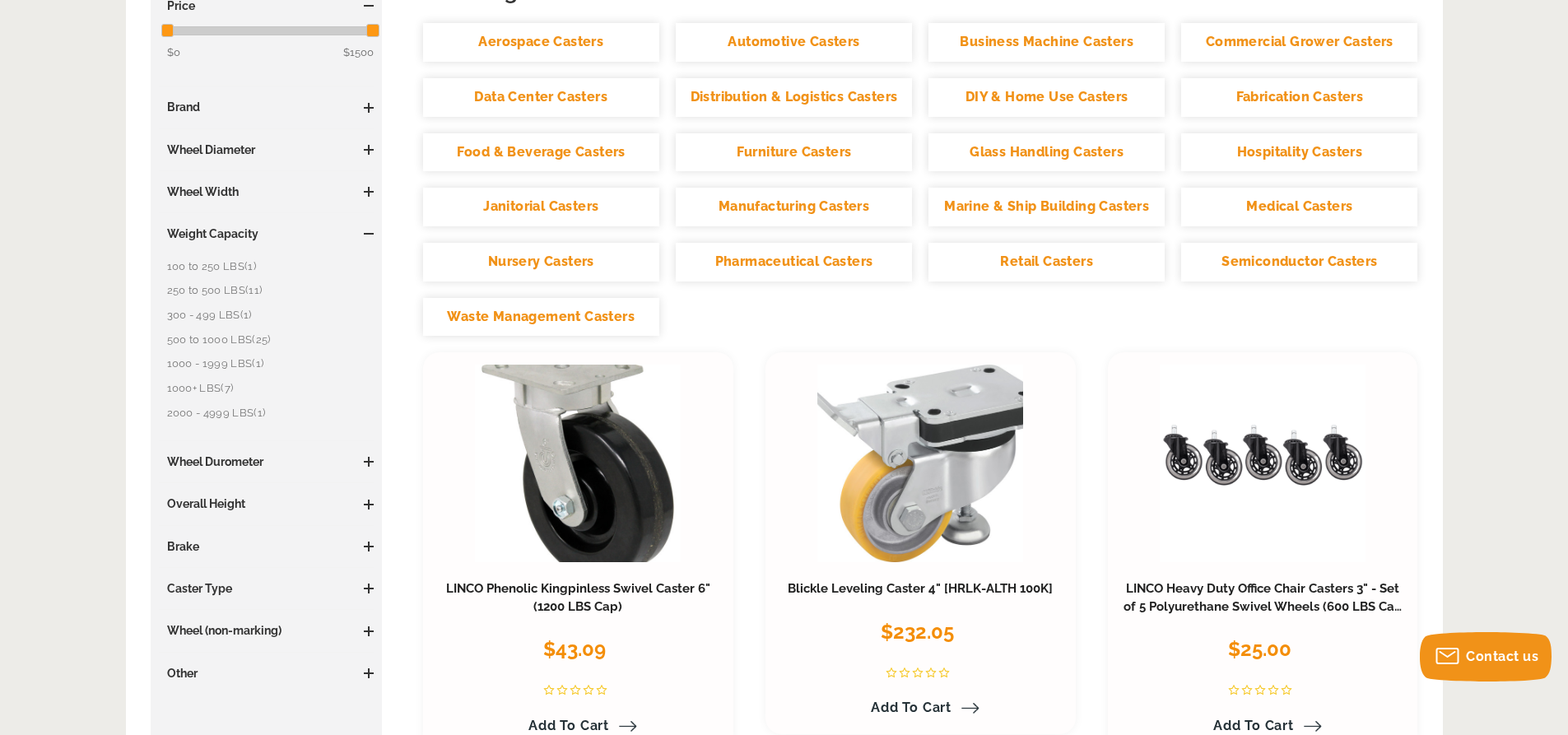
click at [181, 412] on link "2000 - 4999 LBS (1)" at bounding box center [271, 412] width 208 height 18
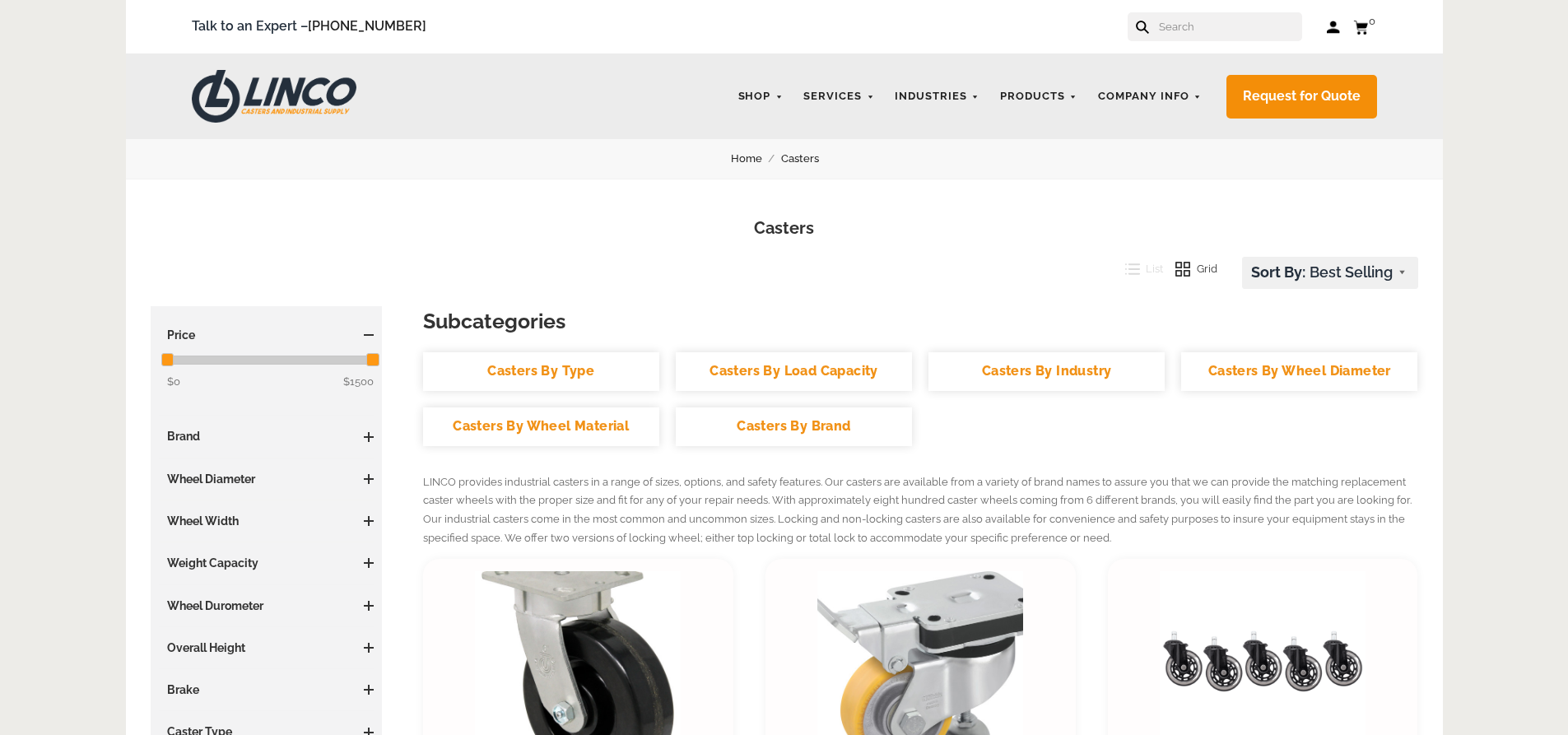
click at [299, 96] on img at bounding box center [274, 96] width 165 height 53
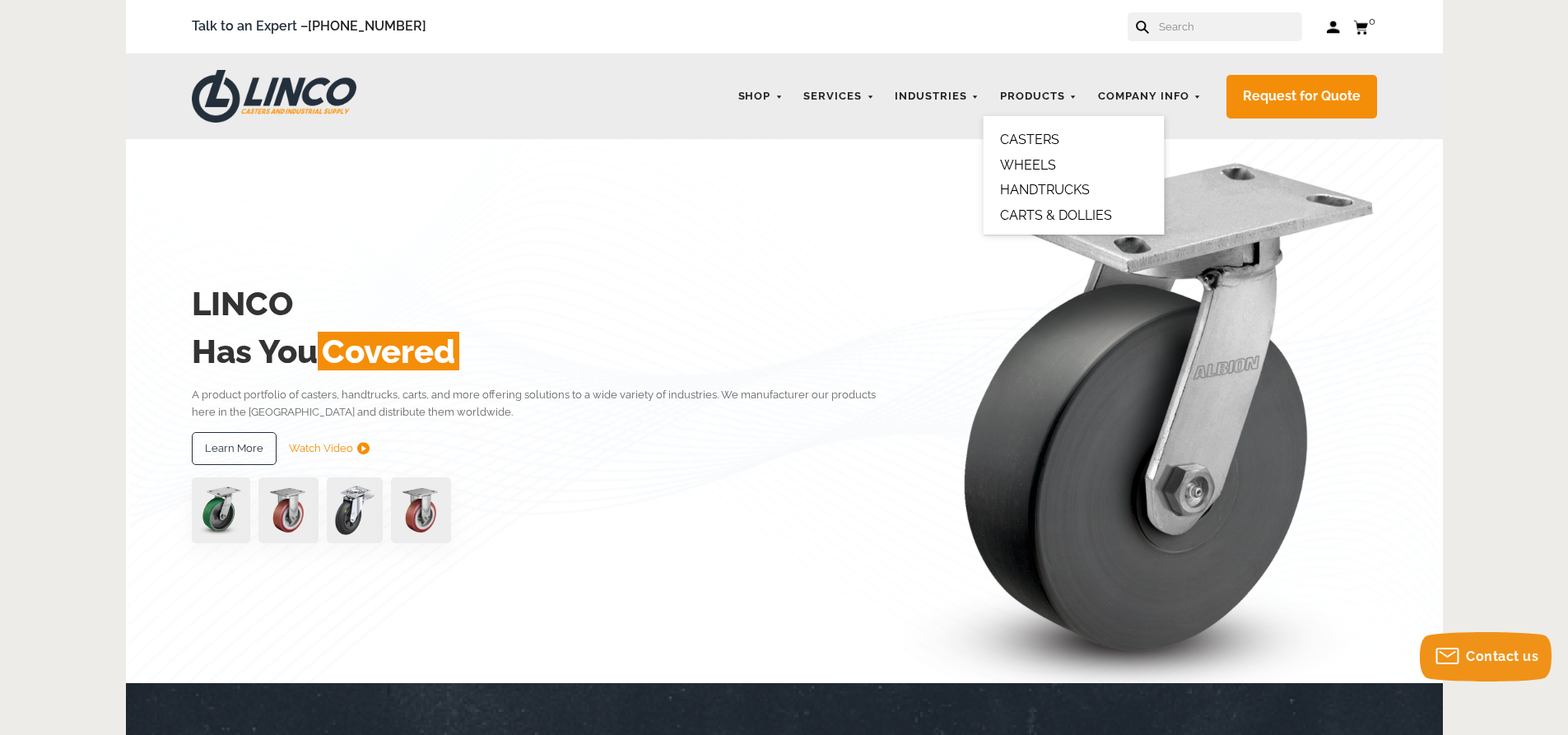
click at [1029, 165] on link "WHEELS" at bounding box center [1028, 165] width 56 height 15
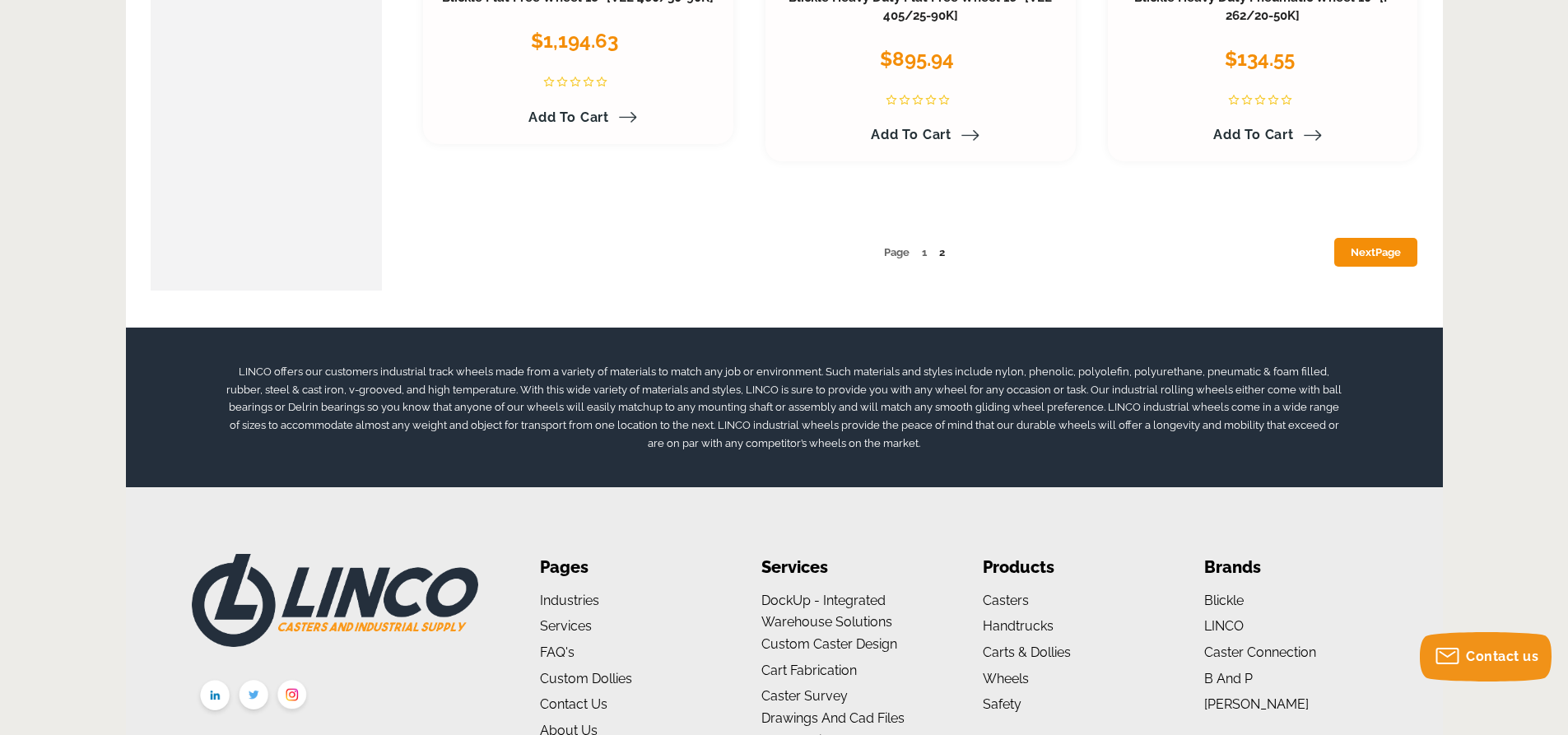
scroll to position [8802, 0]
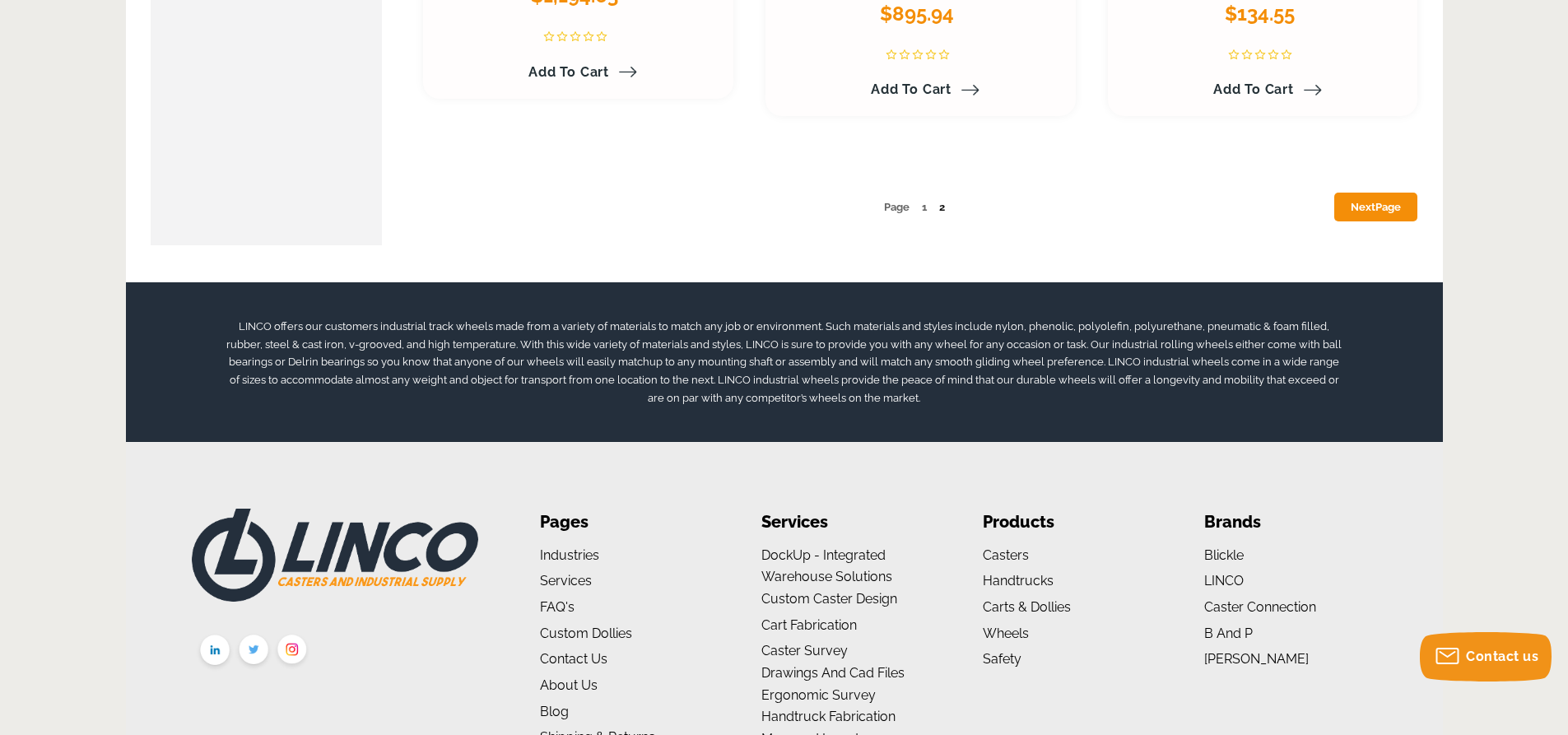
click at [939, 206] on link "2" at bounding box center [941, 207] width 6 height 12
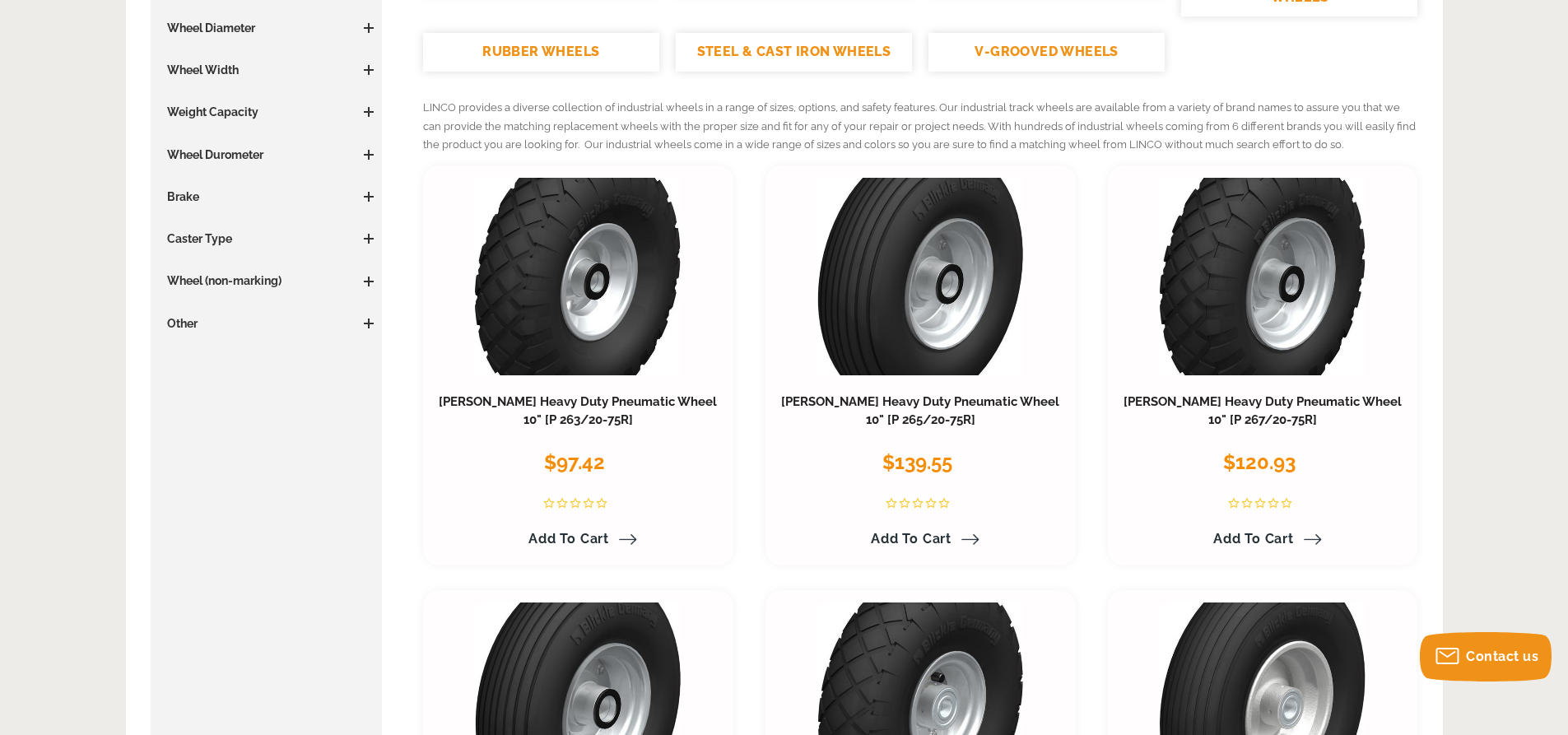
scroll to position [165, 0]
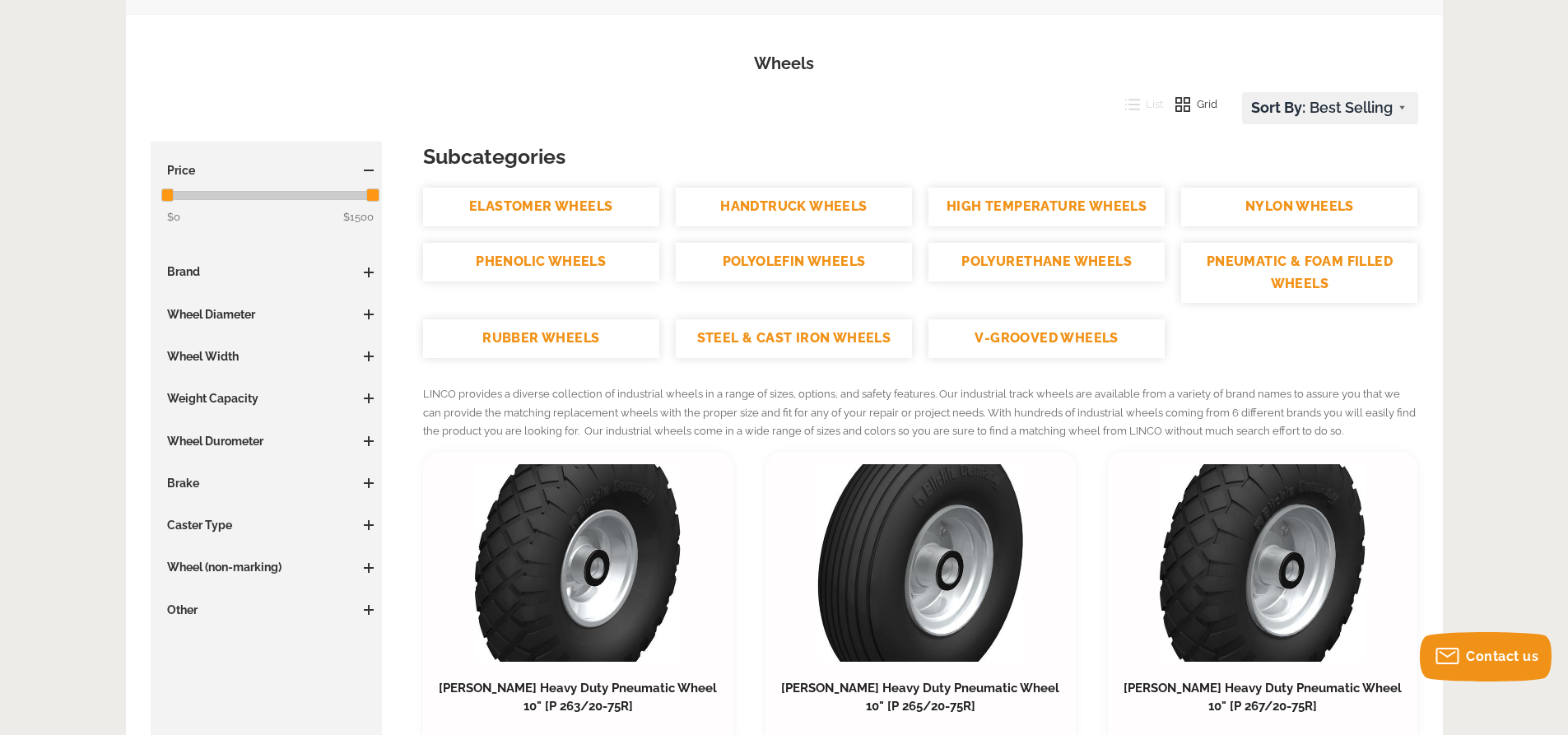
click at [787, 335] on link "STEEL & CAST IRON WHEELS" at bounding box center [793, 338] width 237 height 38
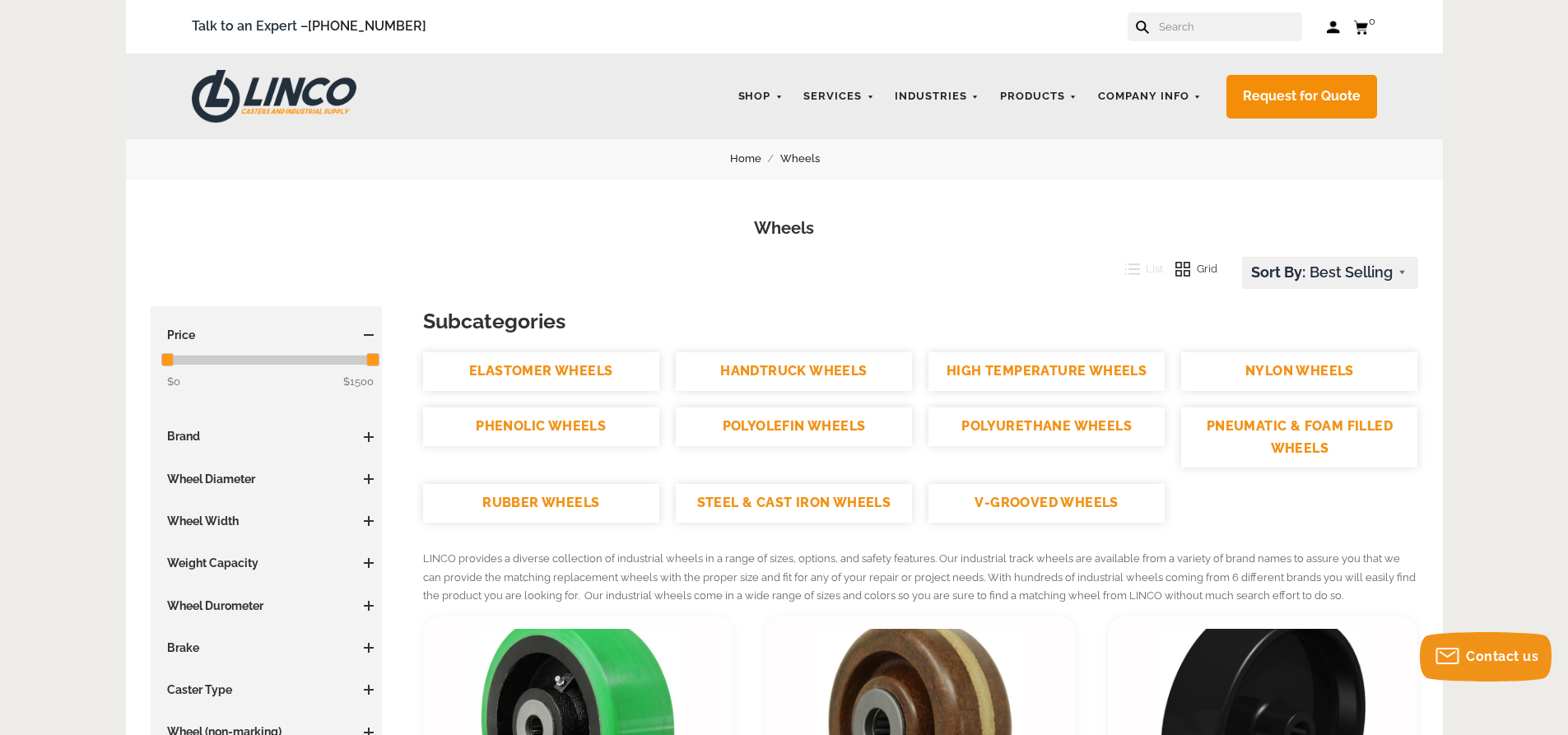
click at [993, 366] on link "HIGH TEMPERATURE WHEELS" at bounding box center [1046, 370] width 237 height 38
click at [307, 102] on img at bounding box center [274, 96] width 165 height 53
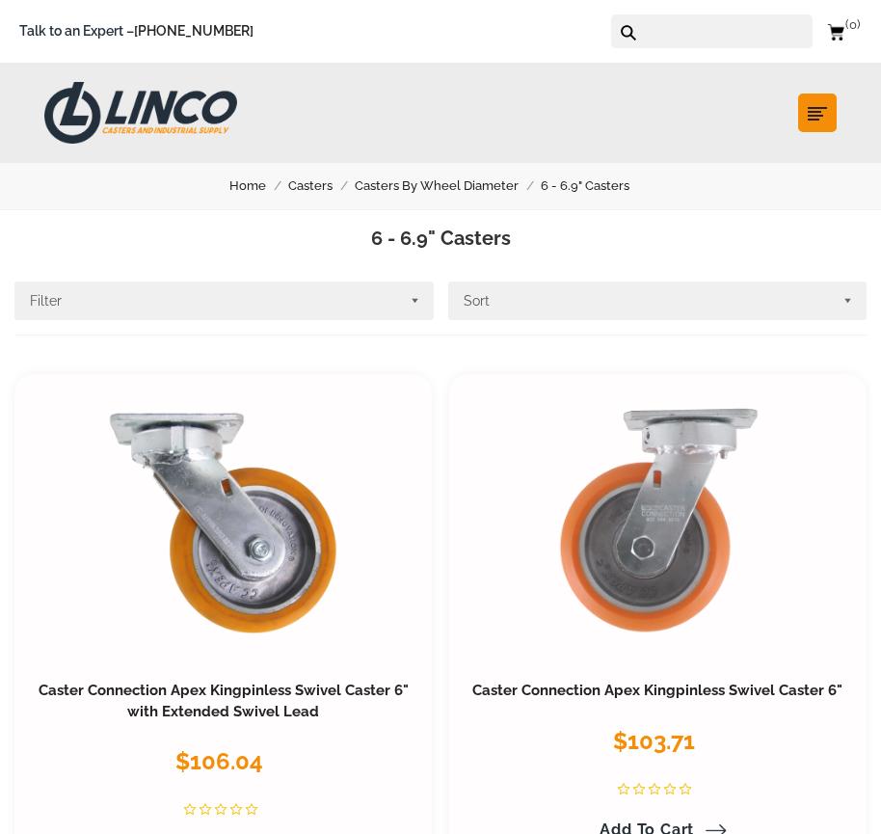
scroll to position [289, 0]
